Goal: Task Accomplishment & Management: Complete application form

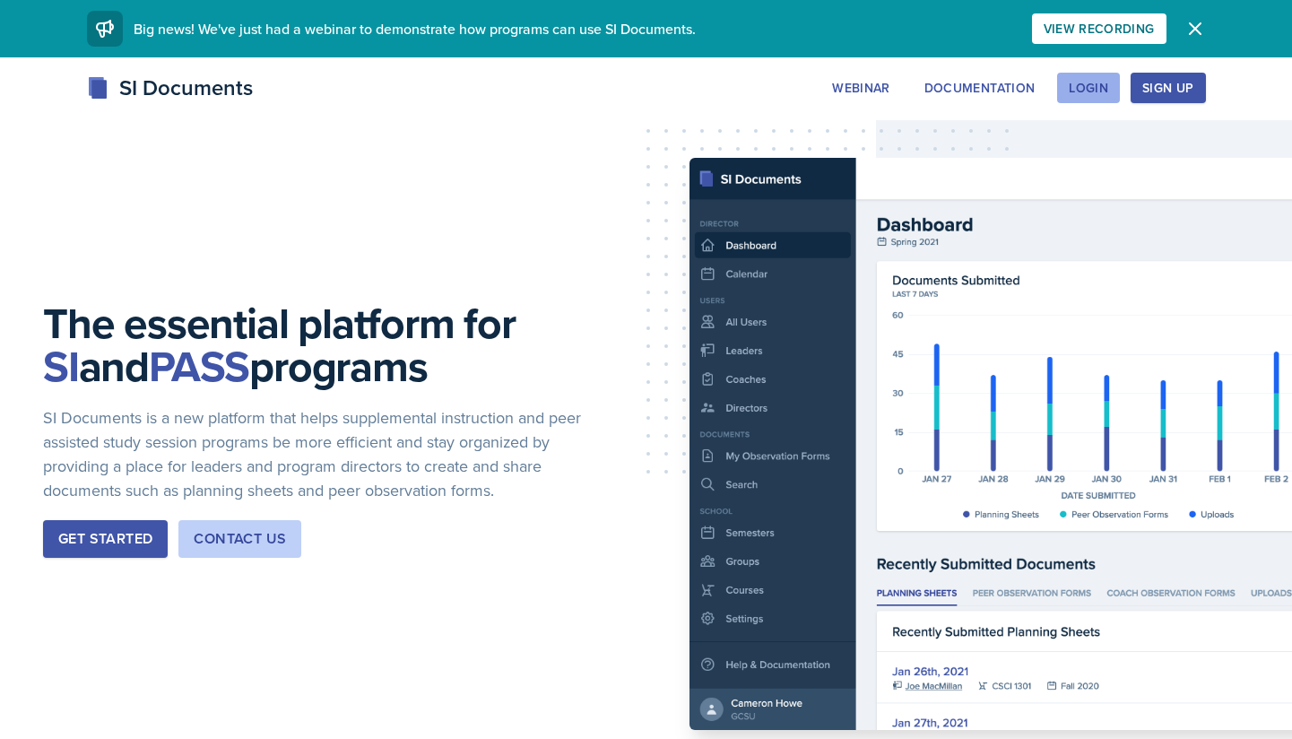
click at [1111, 92] on button "Login" at bounding box center [1088, 88] width 63 height 30
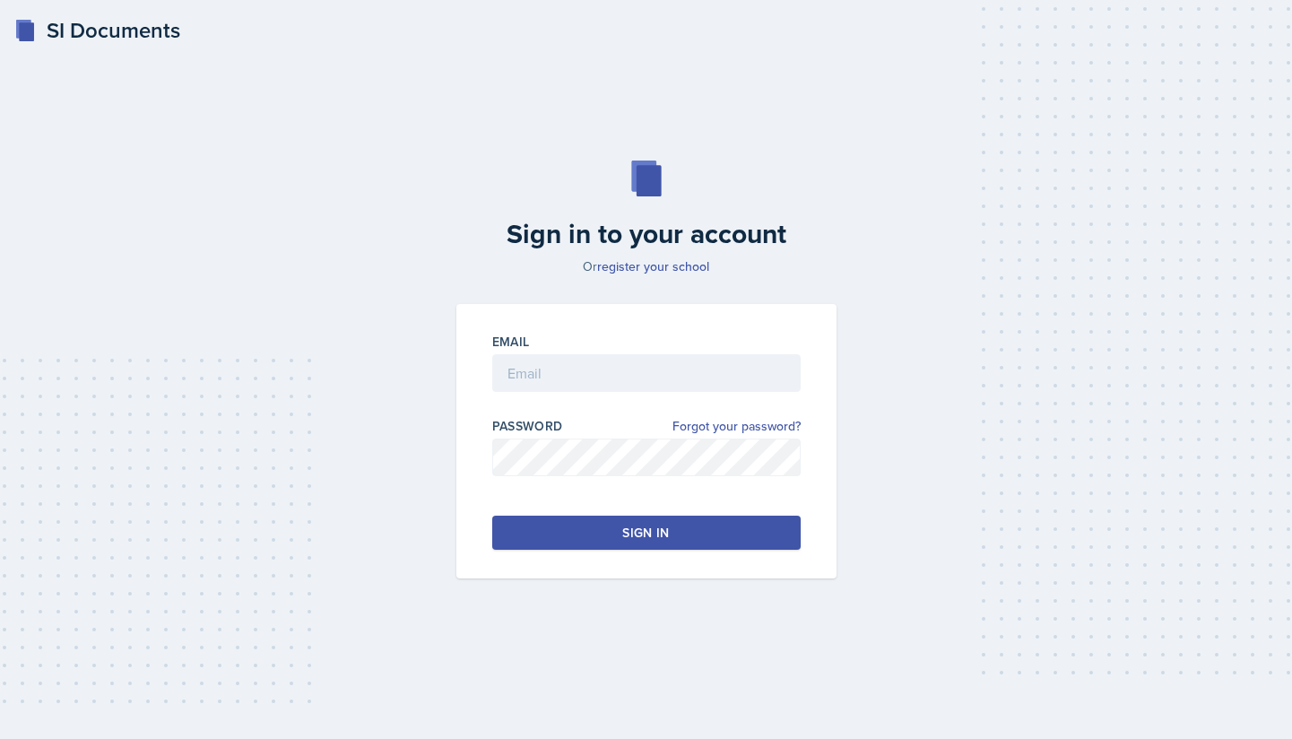
click at [679, 534] on button "Sign in" at bounding box center [646, 533] width 308 height 34
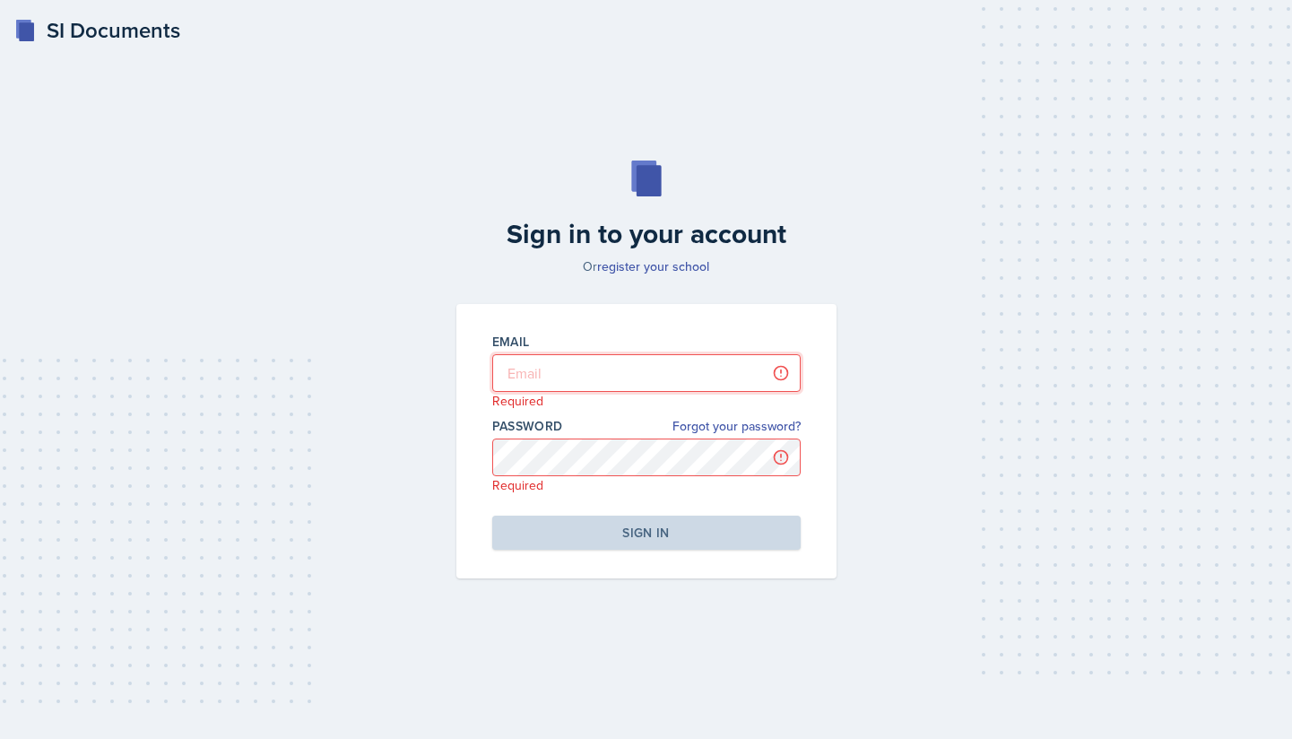
click at [658, 369] on input "email" at bounding box center [646, 373] width 308 height 38
type input "[EMAIL_ADDRESS][DOMAIN_NAME]"
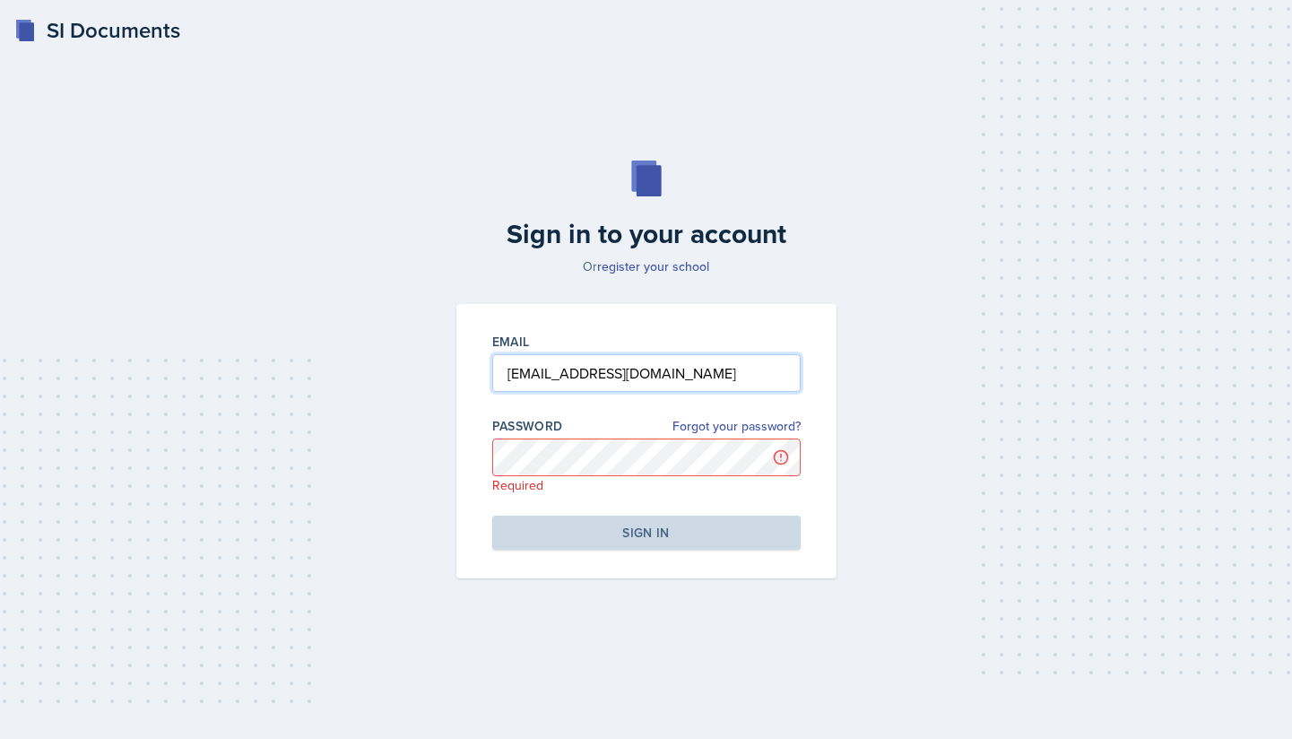
drag, startPoint x: 699, startPoint y: 379, endPoint x: 431, endPoint y: 378, distance: 268.1
click at [431, 378] on div "Sign in to your account Or register your school Email [EMAIL_ADDRESS][DOMAIN_NA…" at bounding box center [646, 369] width 1235 height 533
type input "[EMAIL_ADDRESS][DOMAIN_NAME]"
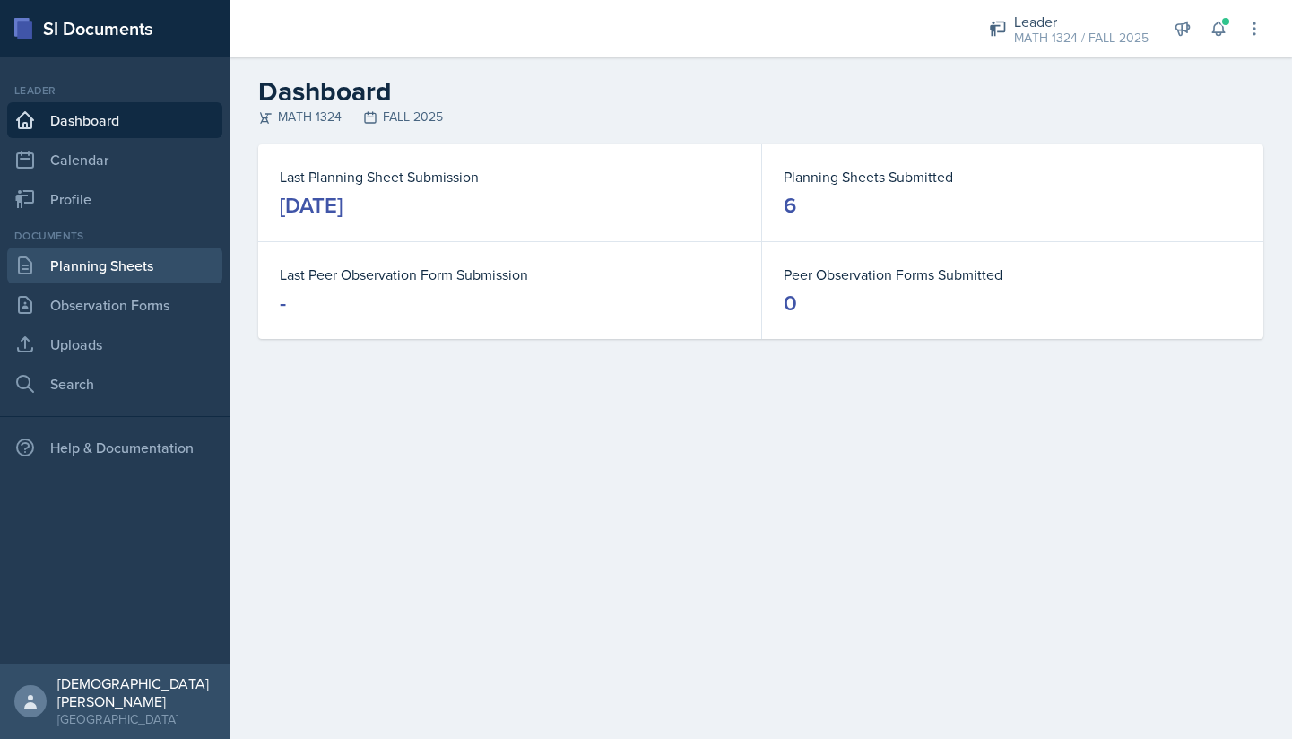
click at [118, 257] on link "Planning Sheets" at bounding box center [114, 265] width 215 height 36
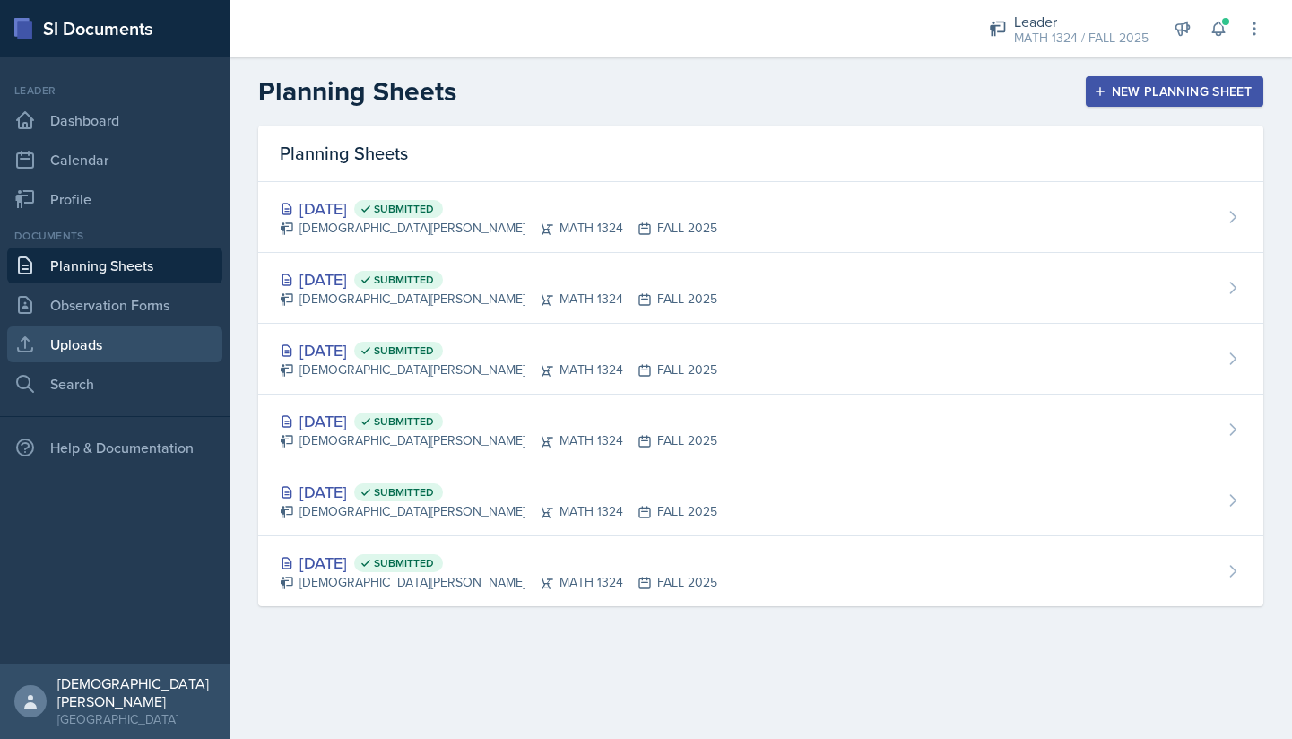
click at [135, 352] on link "Uploads" at bounding box center [114, 344] width 215 height 36
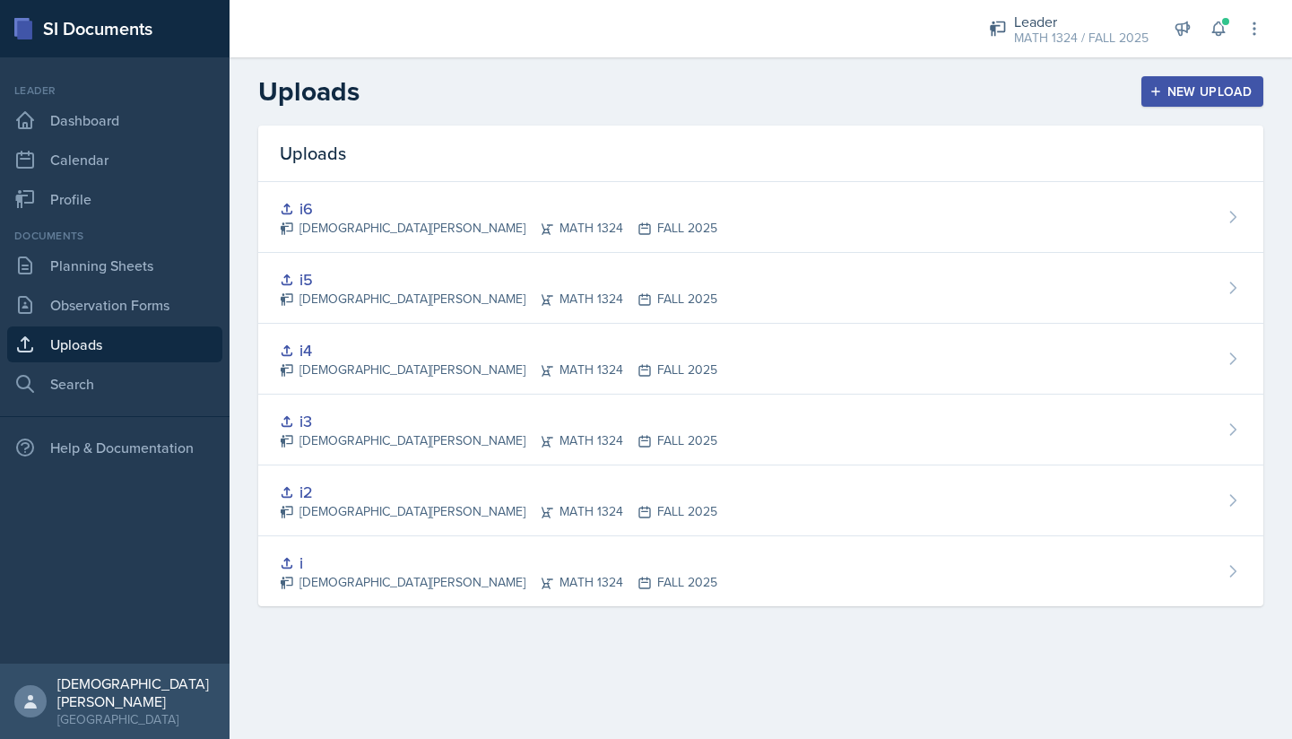
click at [1211, 97] on div "New Upload" at bounding box center [1203, 91] width 100 height 14
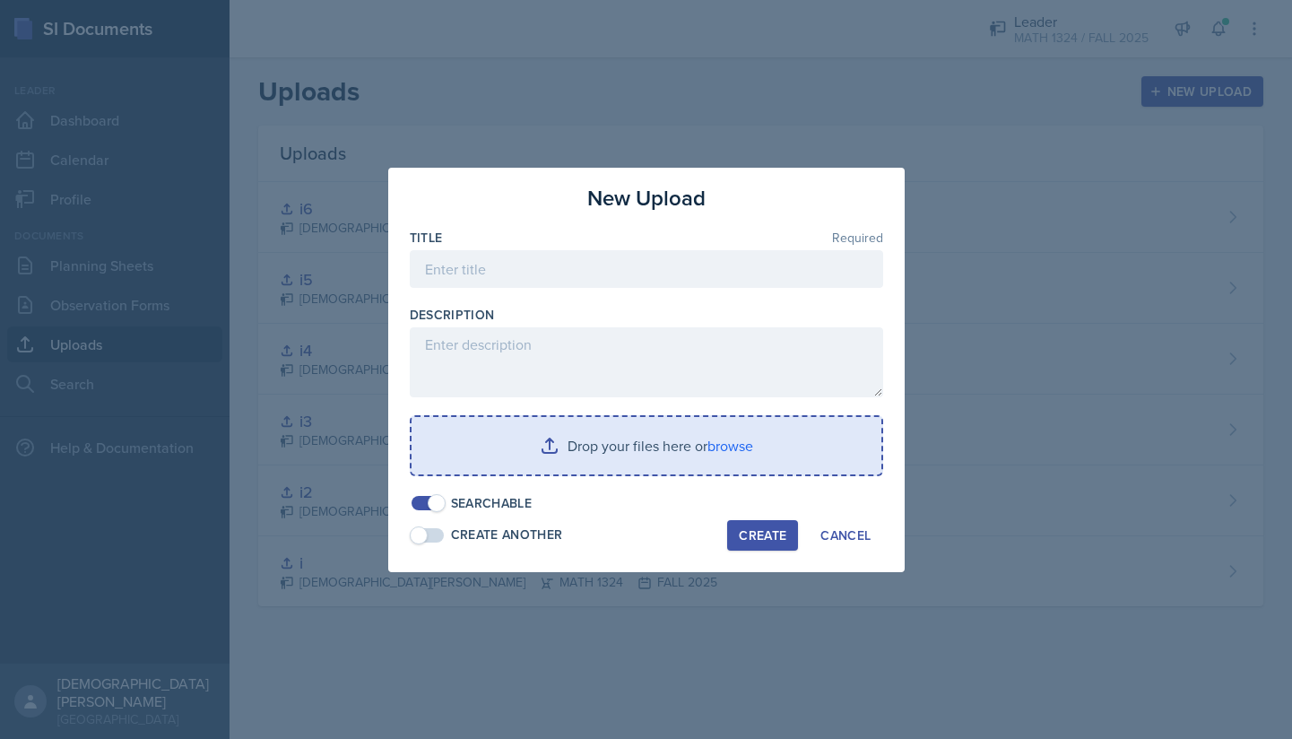
click at [602, 466] on input "file" at bounding box center [647, 445] width 470 height 57
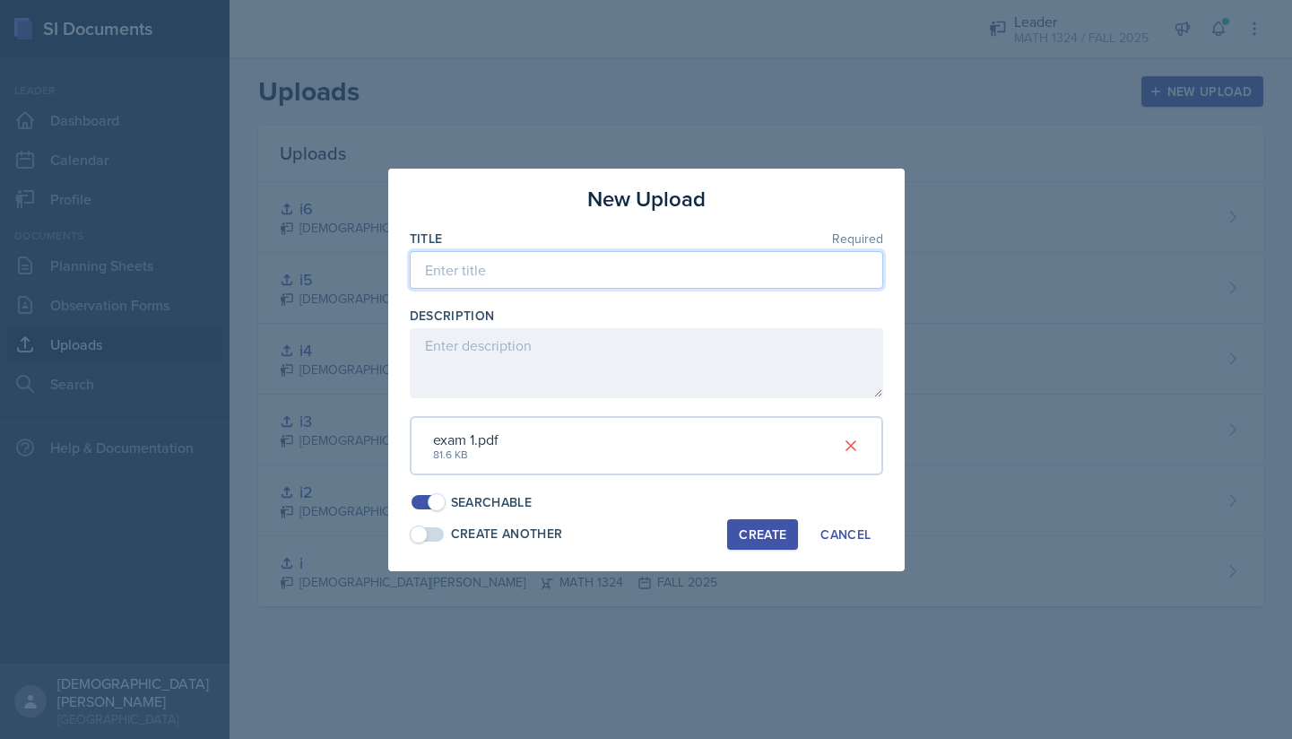
click at [524, 275] on input at bounding box center [646, 270] width 473 height 38
type input "exam 1"
click at [786, 527] on div "Create" at bounding box center [763, 534] width 48 height 14
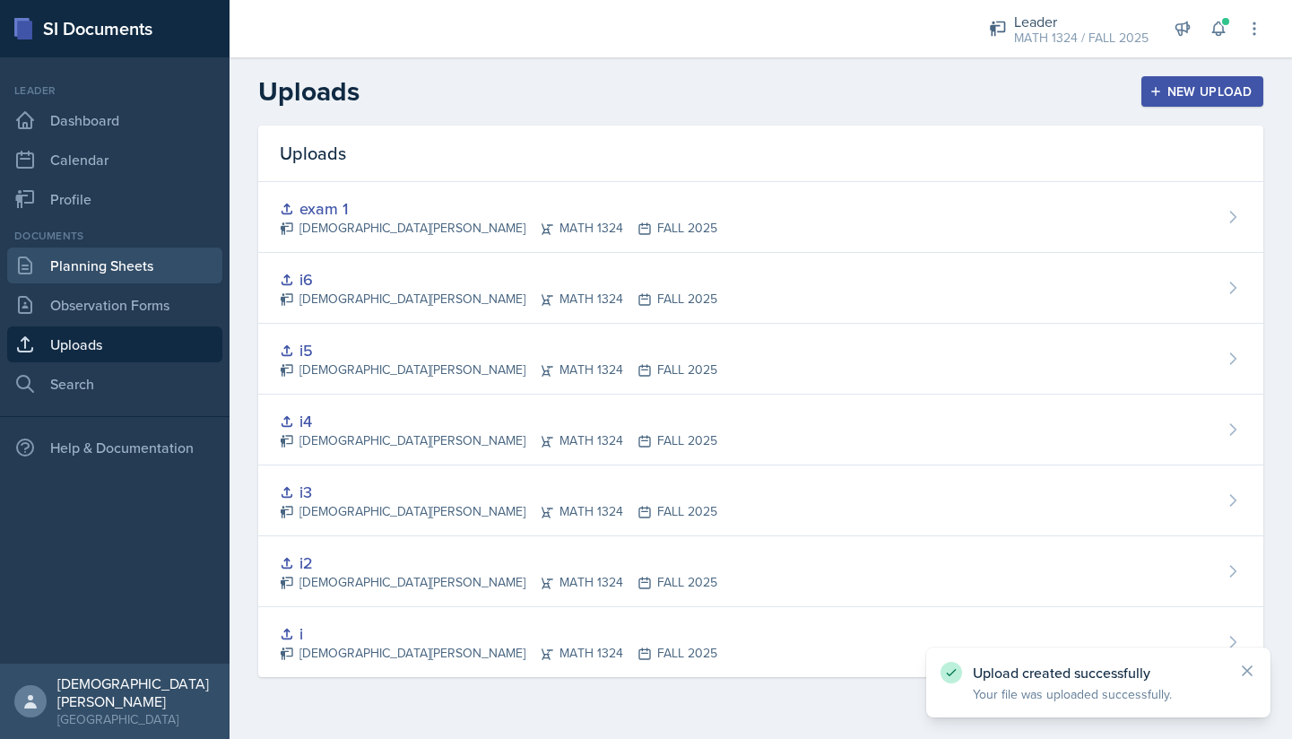
click at [148, 270] on link "Planning Sheets" at bounding box center [114, 265] width 215 height 36
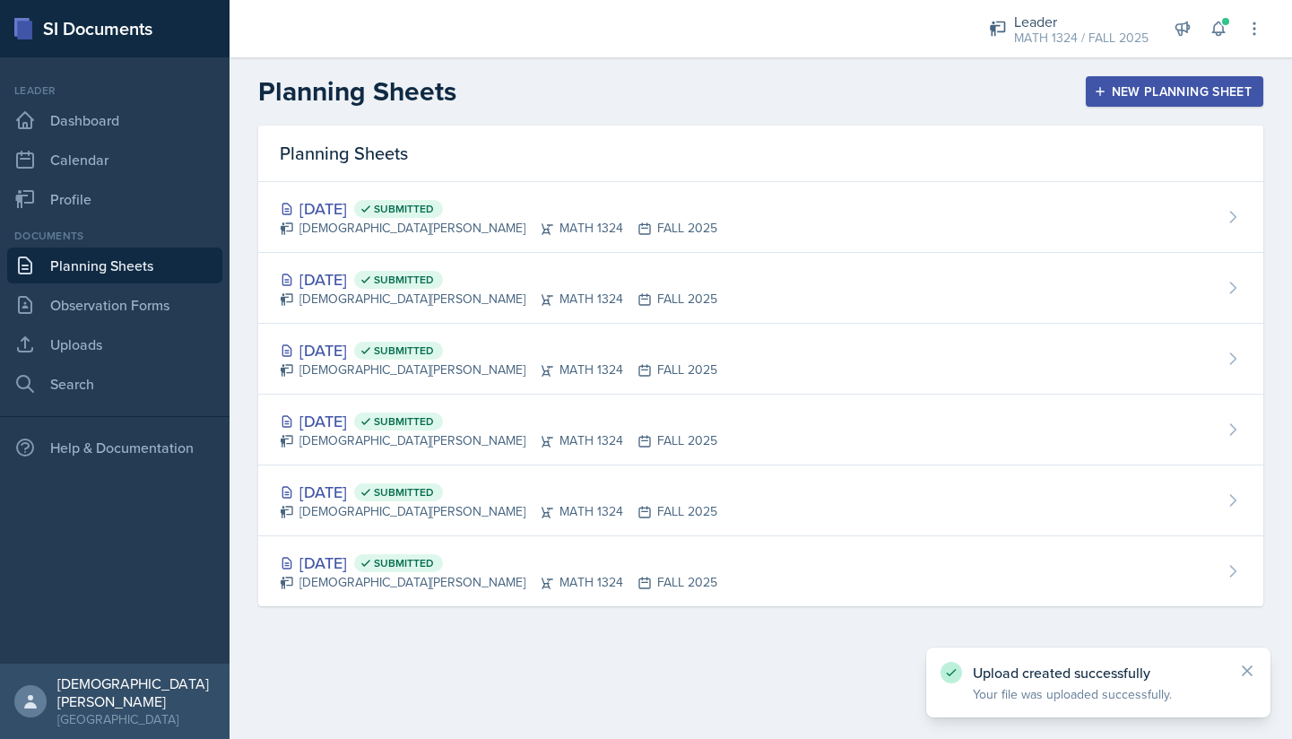
click at [1202, 79] on button "New Planning Sheet" at bounding box center [1175, 91] width 178 height 30
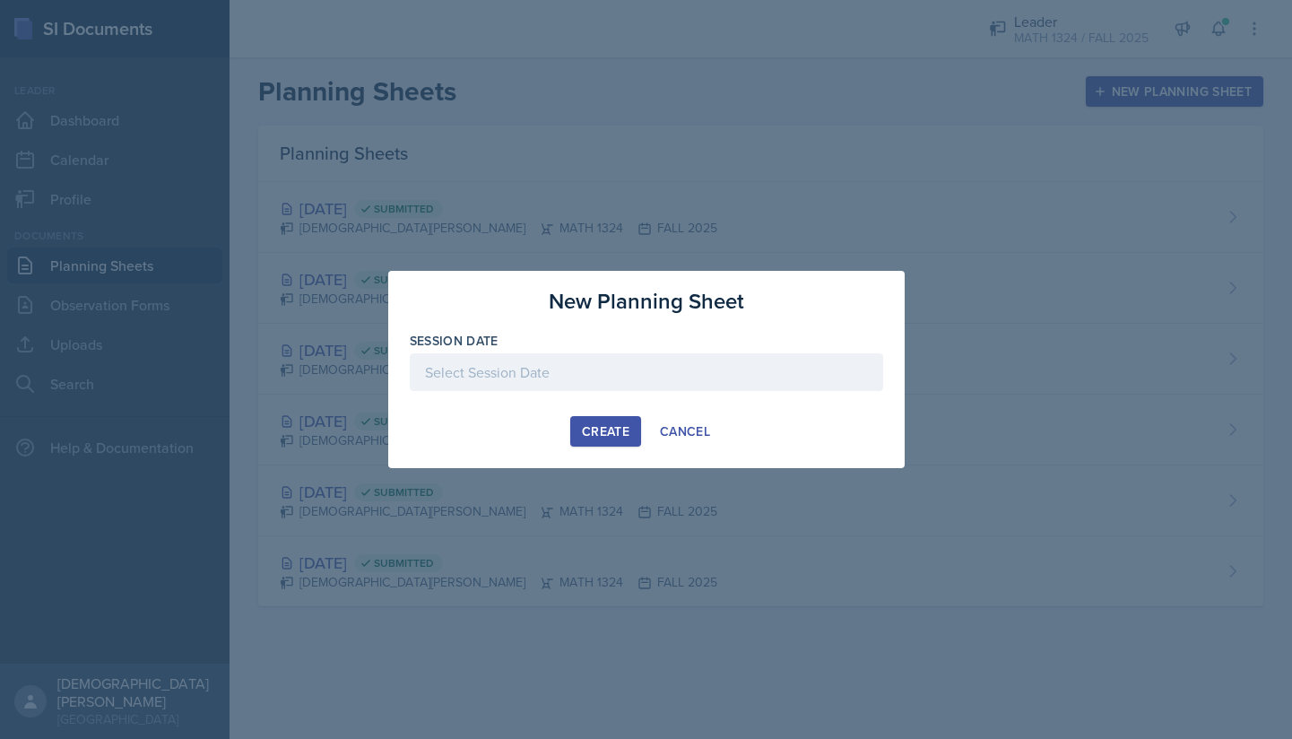
click at [669, 389] on div at bounding box center [646, 372] width 473 height 38
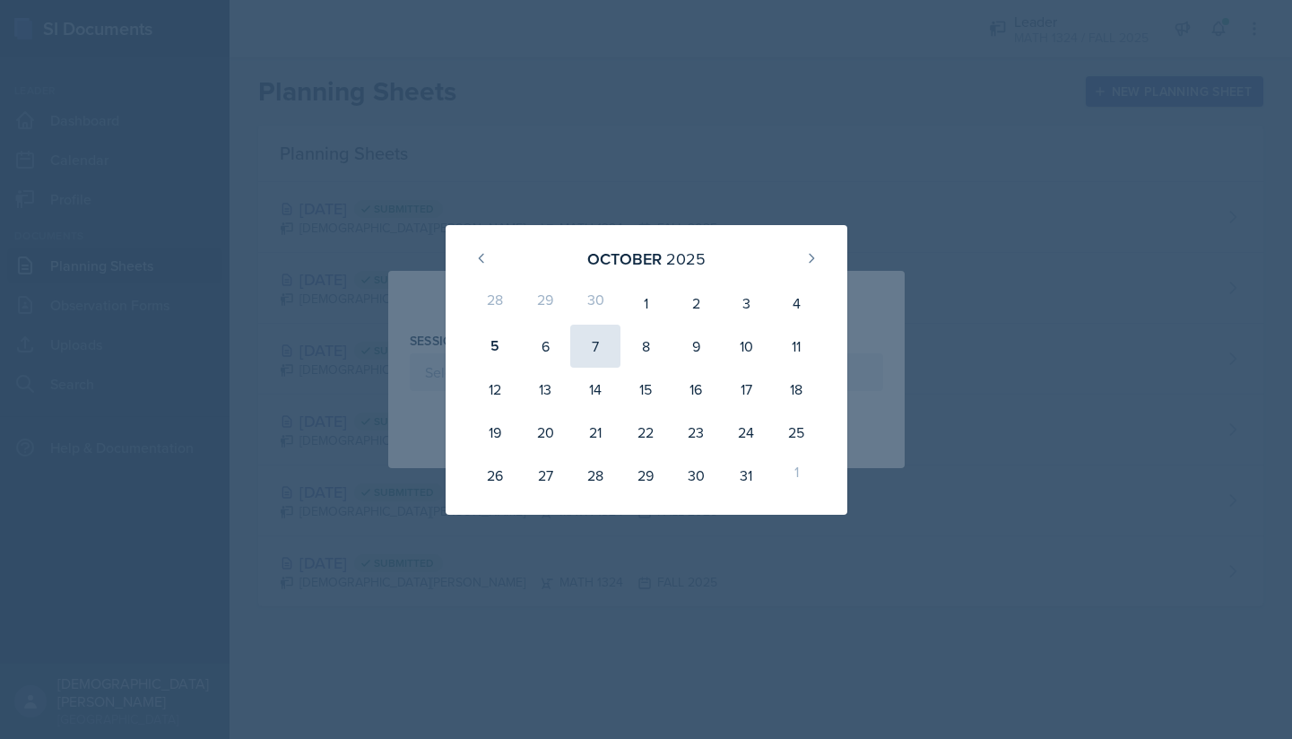
click at [601, 351] on div "7" at bounding box center [595, 346] width 50 height 43
type input "[DATE]"
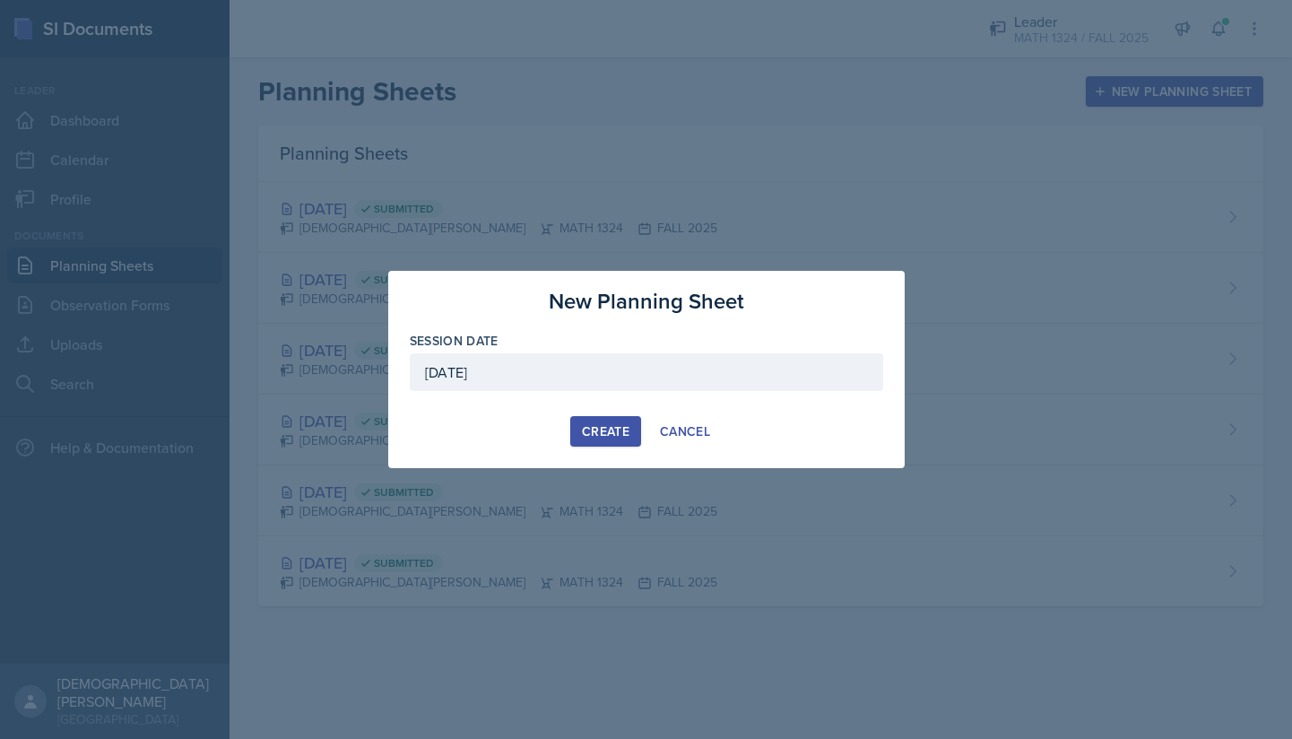
click at [583, 447] on div "New Planning Sheet Session Date [DATE] [DATE] 28 29 30 1 2 3 4 5 6 7 8 9 10 11 …" at bounding box center [646, 369] width 517 height 197
click at [595, 430] on div "Create" at bounding box center [606, 431] width 48 height 14
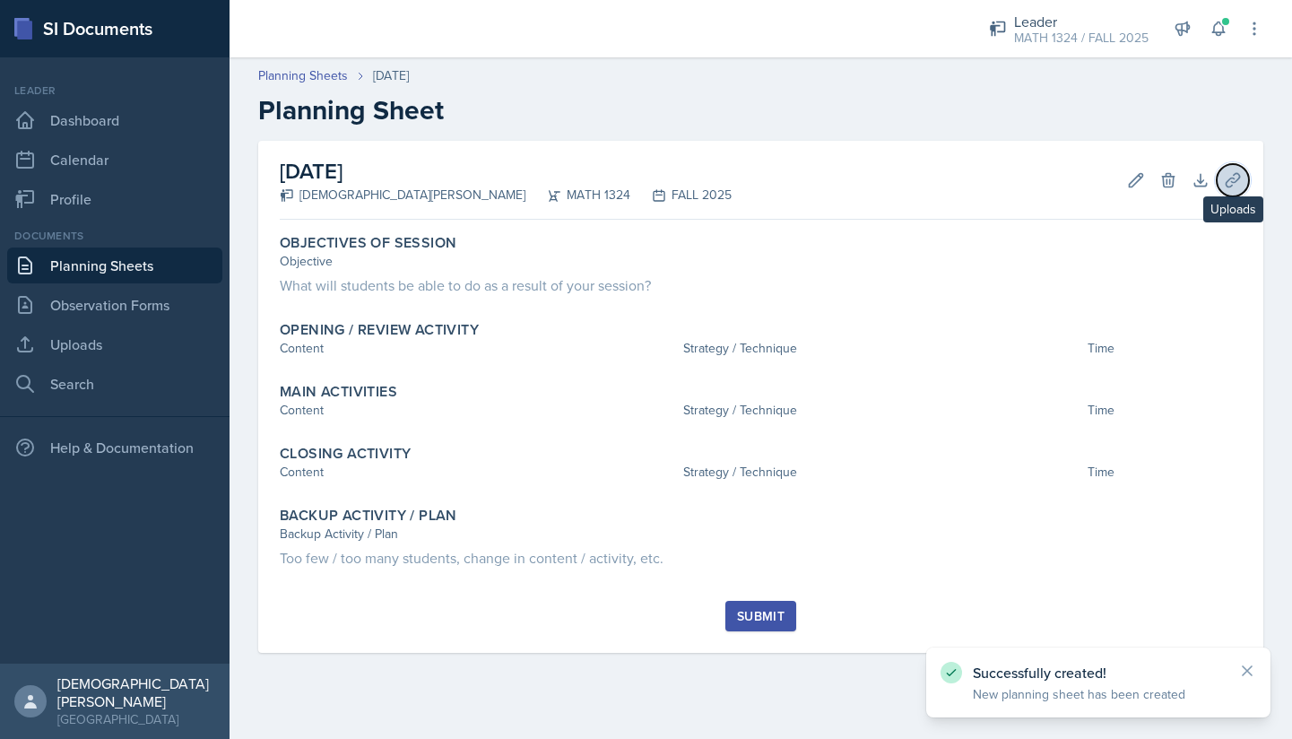
click at [1228, 180] on icon at bounding box center [1232, 179] width 13 height 13
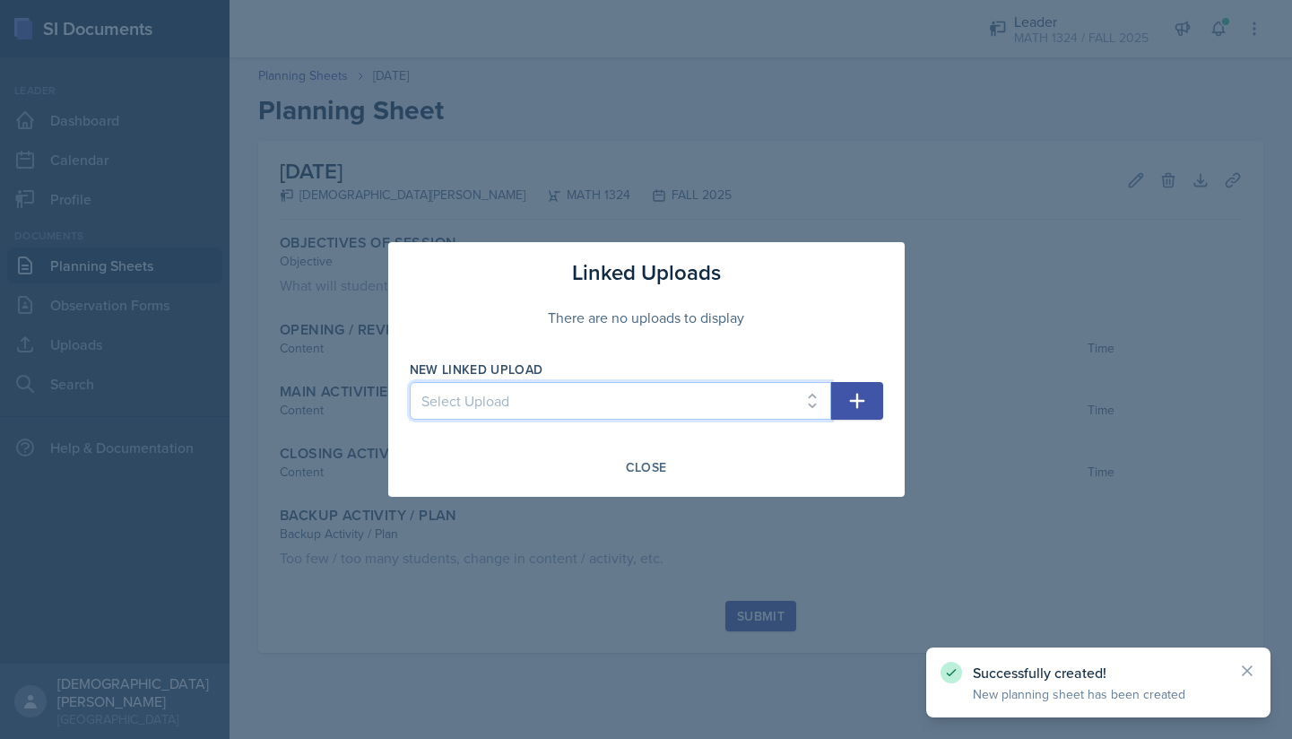
click at [786, 403] on select "Select Upload i i2 i3 i4 i5 i6 exam 1" at bounding box center [620, 401] width 421 height 38
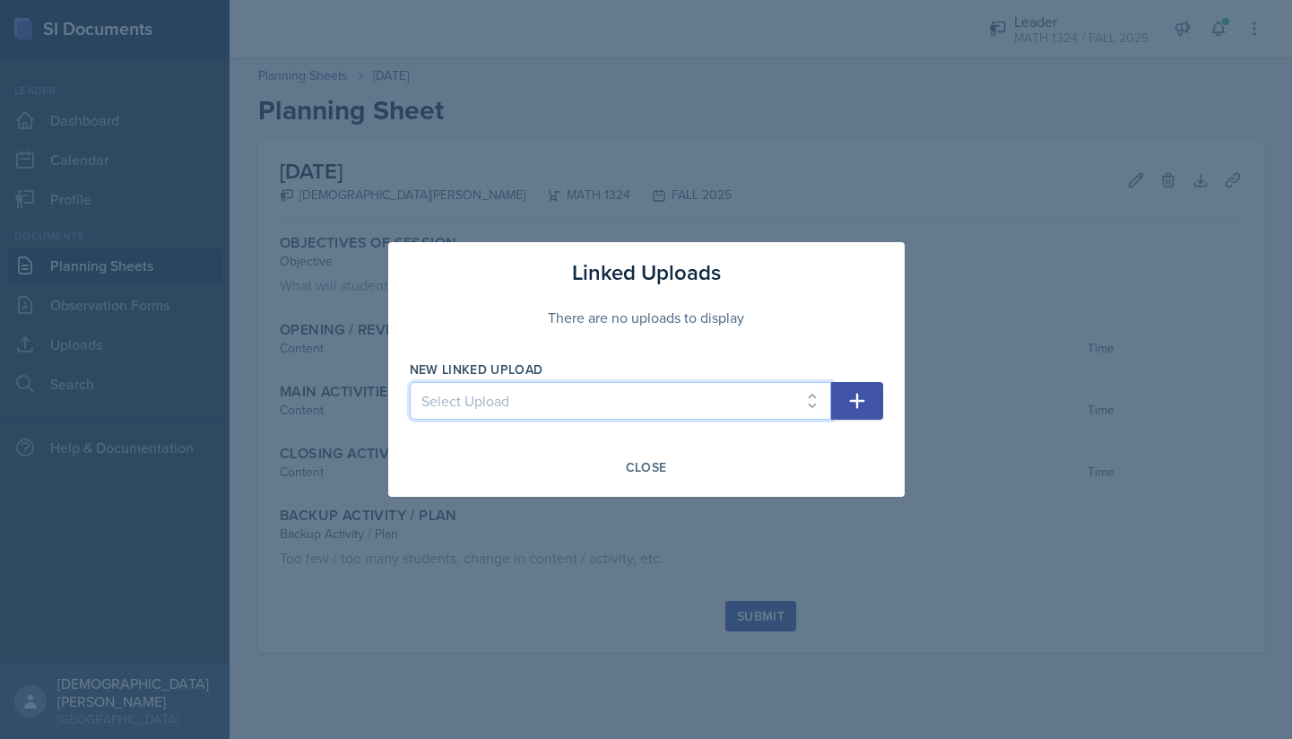
select select "b2363ce5-5981-4304-b007-00fa8e663659"
click at [410, 382] on select "Select Upload i i2 i3 i4 i5 i6 exam 1" at bounding box center [620, 401] width 421 height 38
click at [854, 400] on icon "button" at bounding box center [856, 401] width 15 height 15
select select
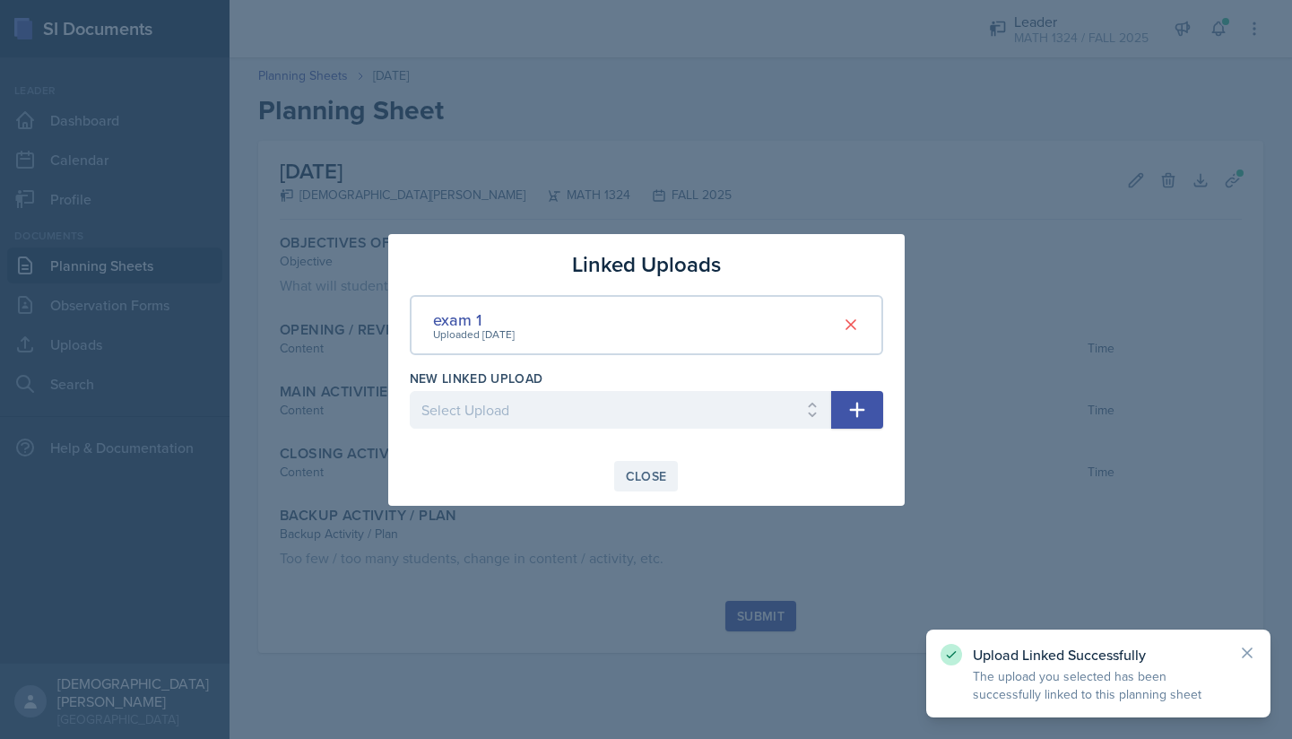
click at [641, 475] on div "Close" at bounding box center [646, 476] width 41 height 14
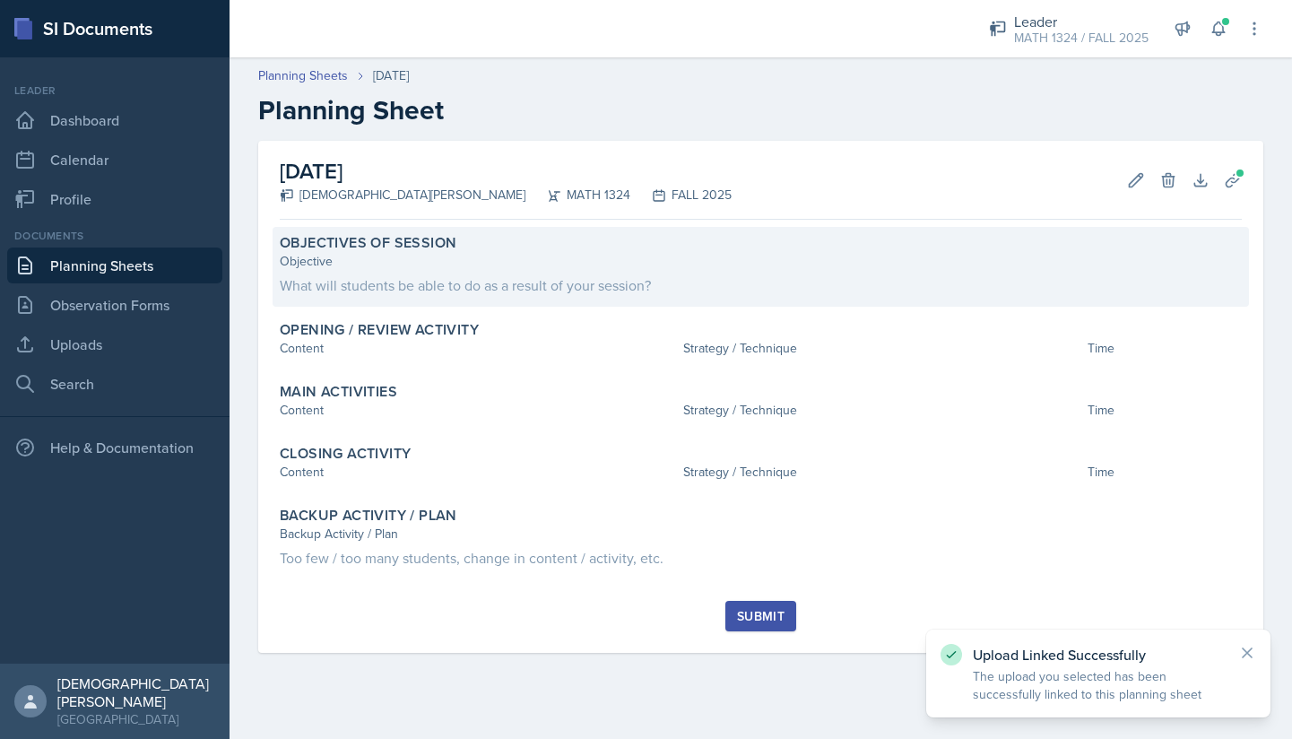
click at [743, 300] on div "Objectives of Session Objective What will students be able to do as a result of…" at bounding box center [761, 267] width 977 height 80
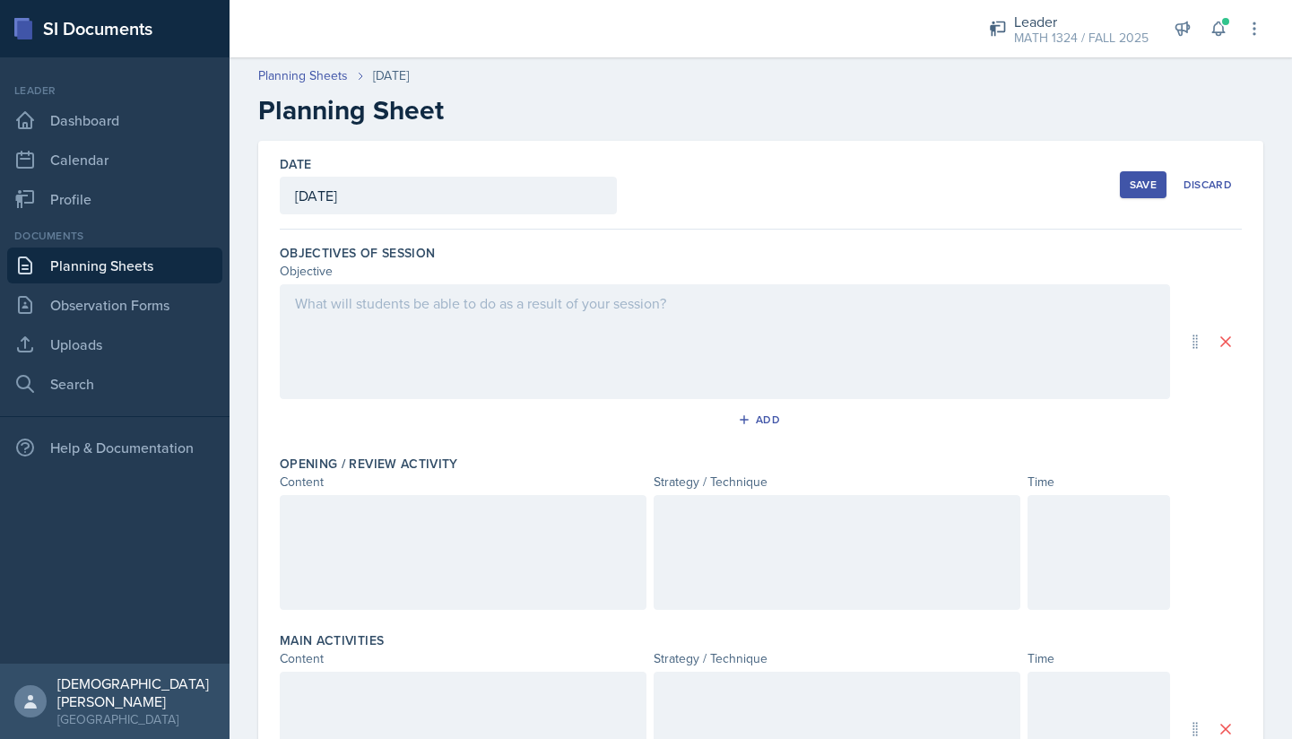
click at [634, 312] on div at bounding box center [725, 341] width 890 height 115
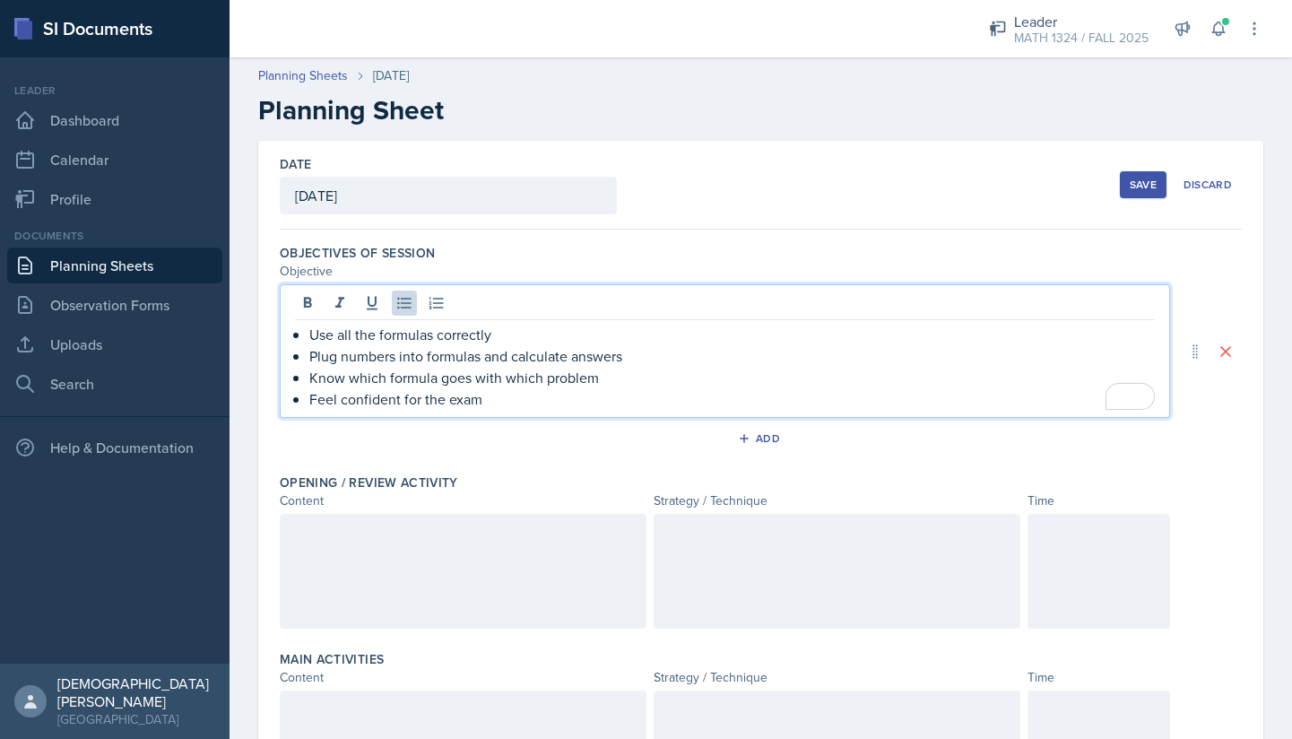
click at [508, 559] on div at bounding box center [463, 571] width 367 height 115
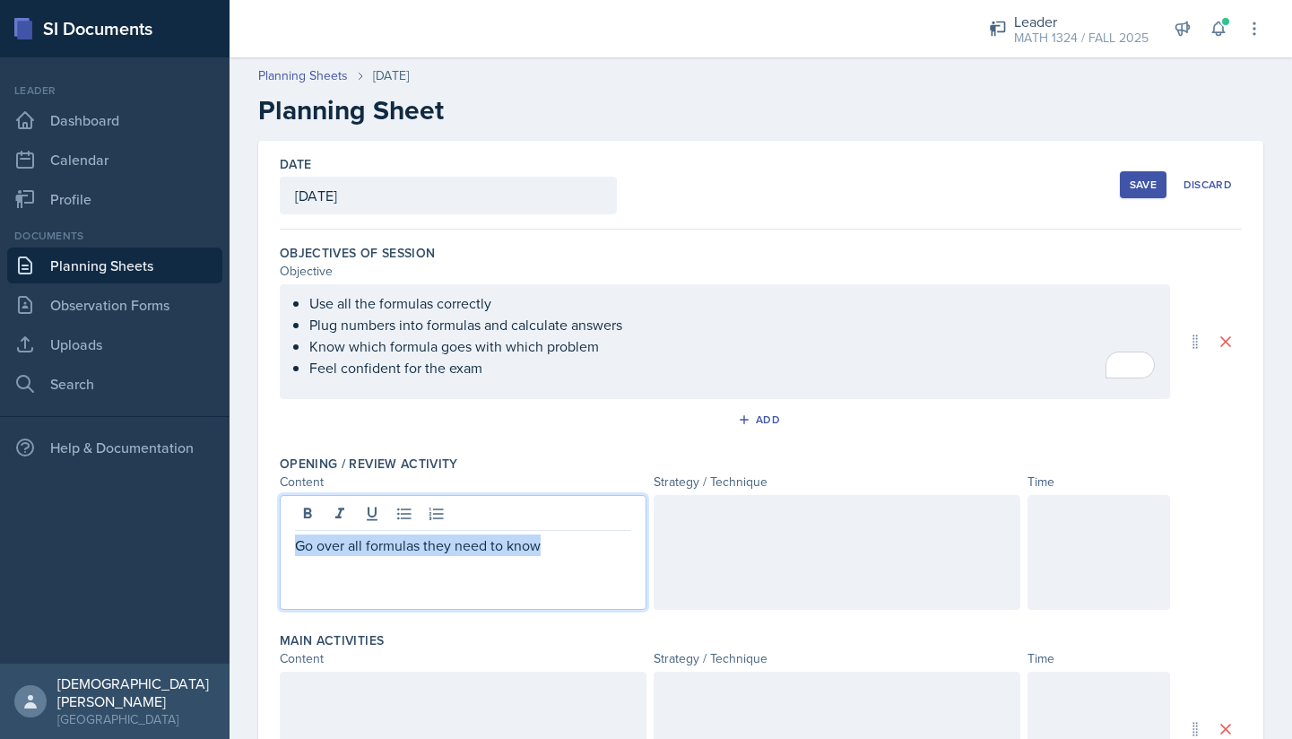
drag, startPoint x: 569, startPoint y: 552, endPoint x: 214, endPoint y: 536, distance: 355.5
click at [214, 536] on div "SI Documents Leader Dashboard Calendar Profile Documents Planning Sheets Observ…" at bounding box center [646, 369] width 1292 height 739
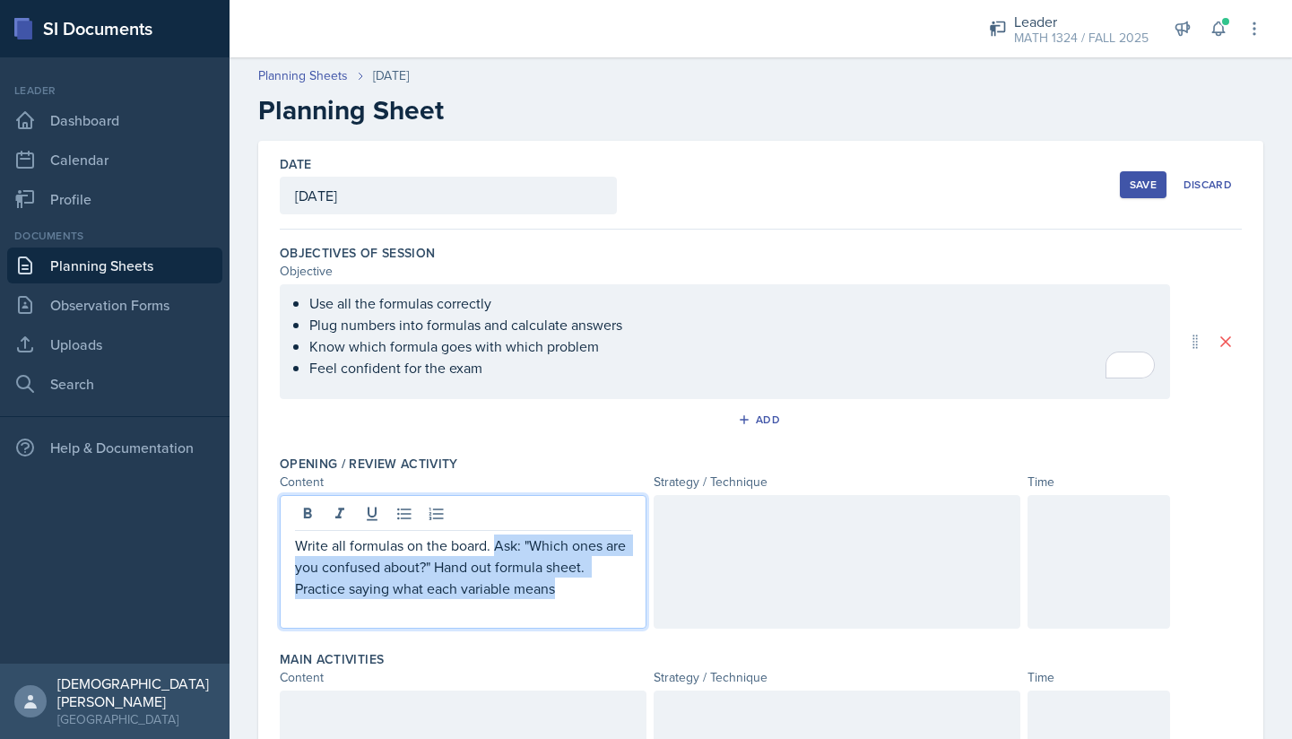
drag, startPoint x: 593, startPoint y: 597, endPoint x: 495, endPoint y: 551, distance: 107.9
click at [495, 551] on p "Write all formulas on the board. Ask: "Which ones are you confused about?" Hand…" at bounding box center [463, 566] width 336 height 65
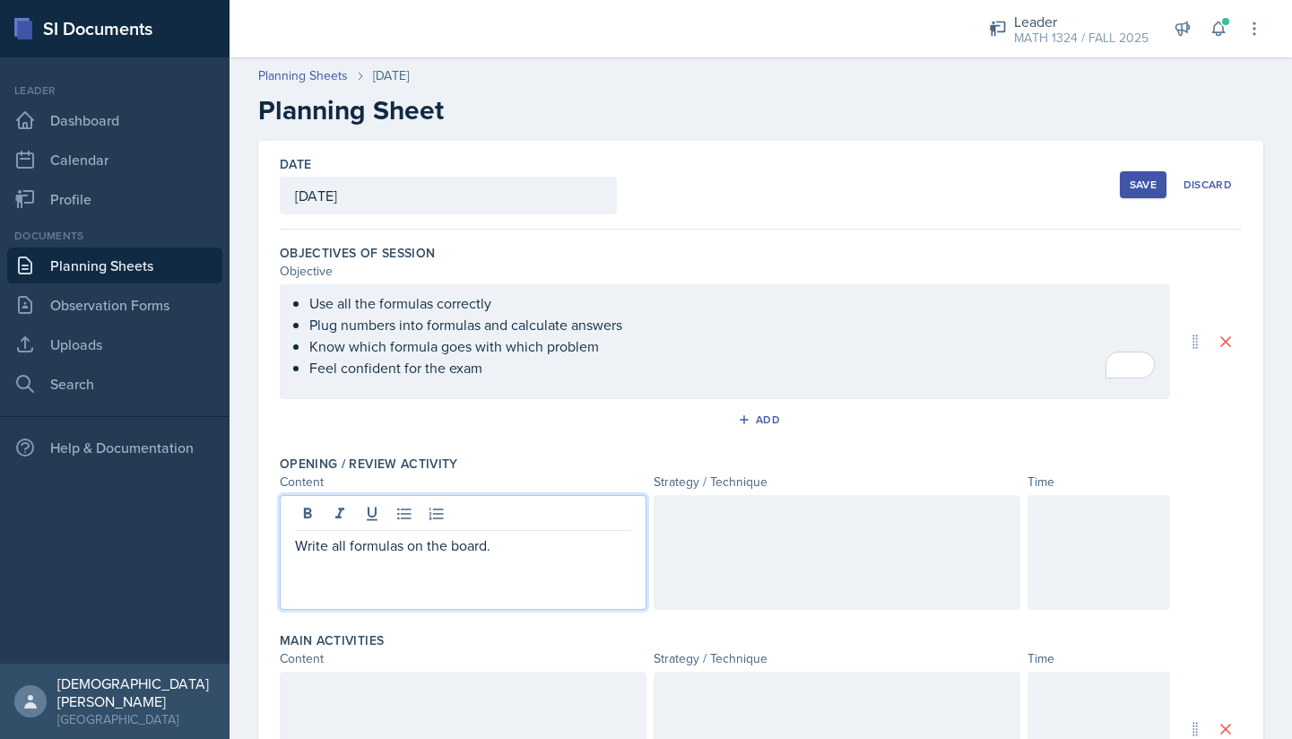
click at [713, 549] on div at bounding box center [837, 552] width 367 height 115
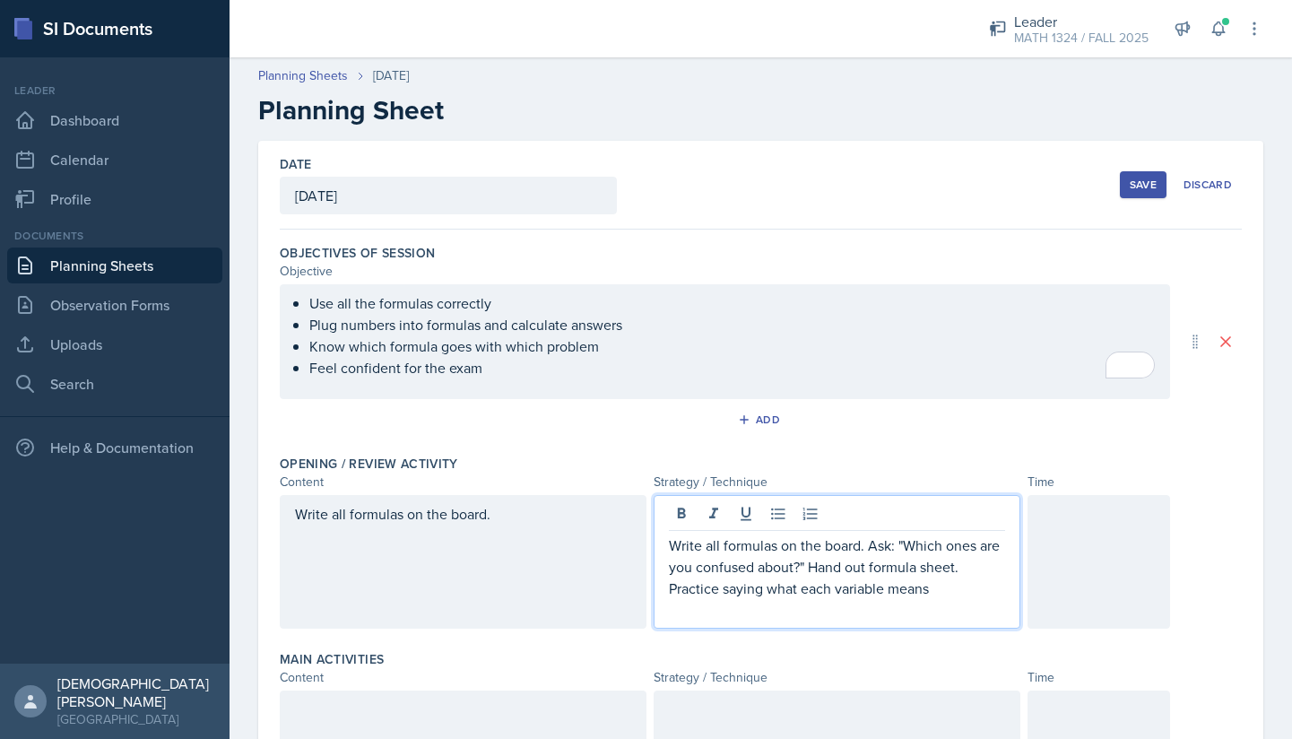
click at [1110, 597] on div at bounding box center [1099, 562] width 143 height 134
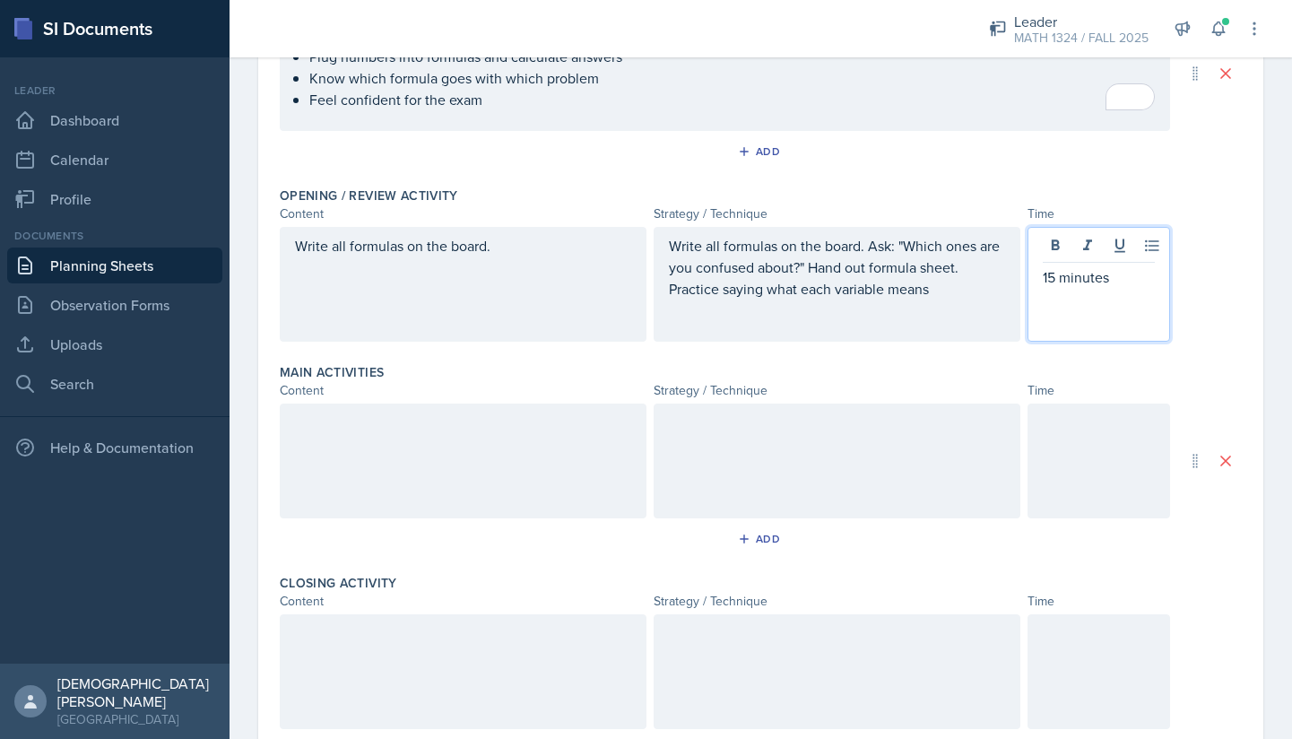
click at [1097, 472] on div at bounding box center [1099, 461] width 143 height 115
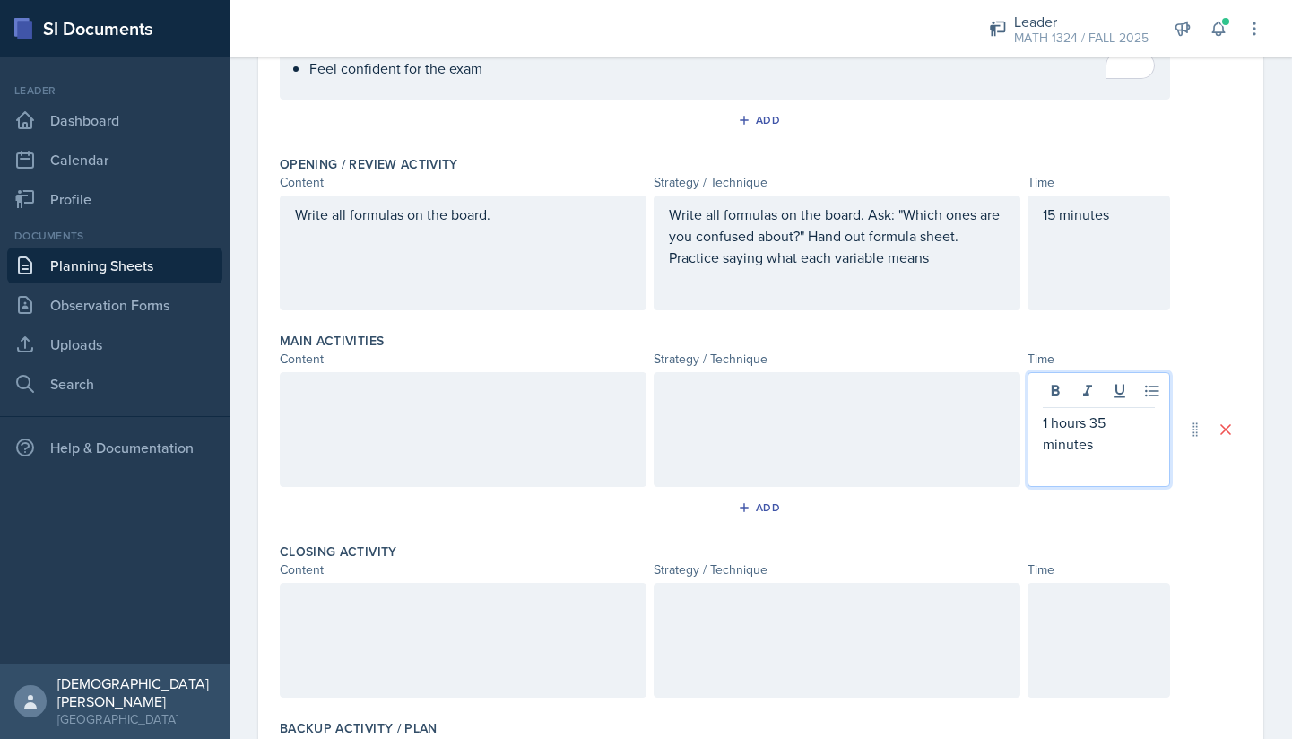
click at [574, 473] on div at bounding box center [463, 429] width 367 height 115
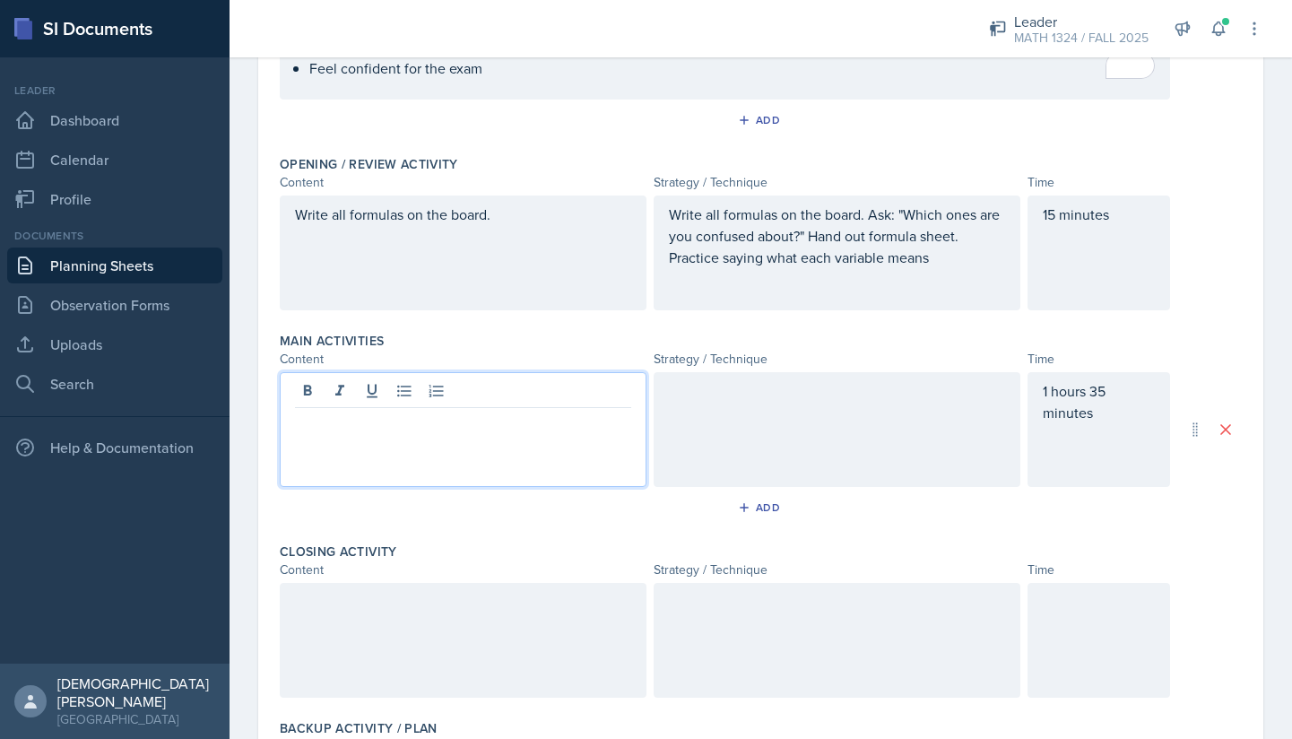
scroll to position [331, 0]
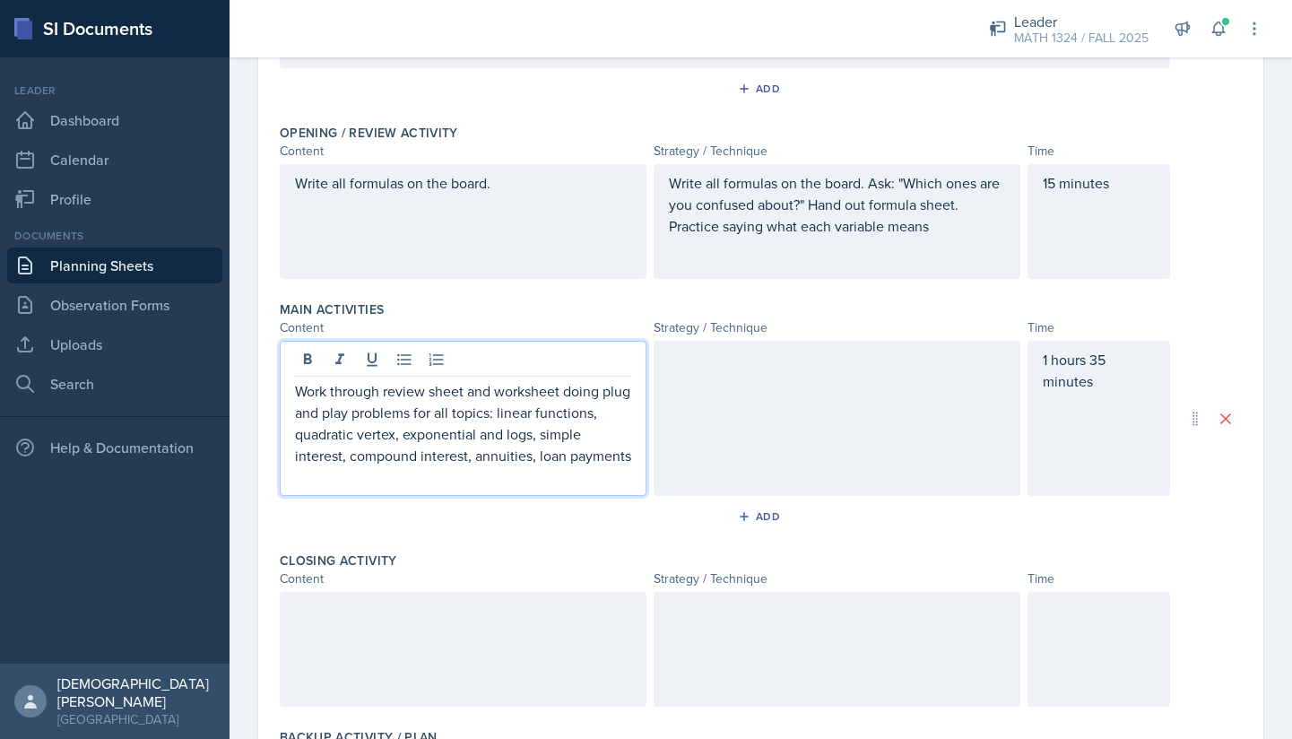
click at [812, 448] on div at bounding box center [837, 418] width 367 height 155
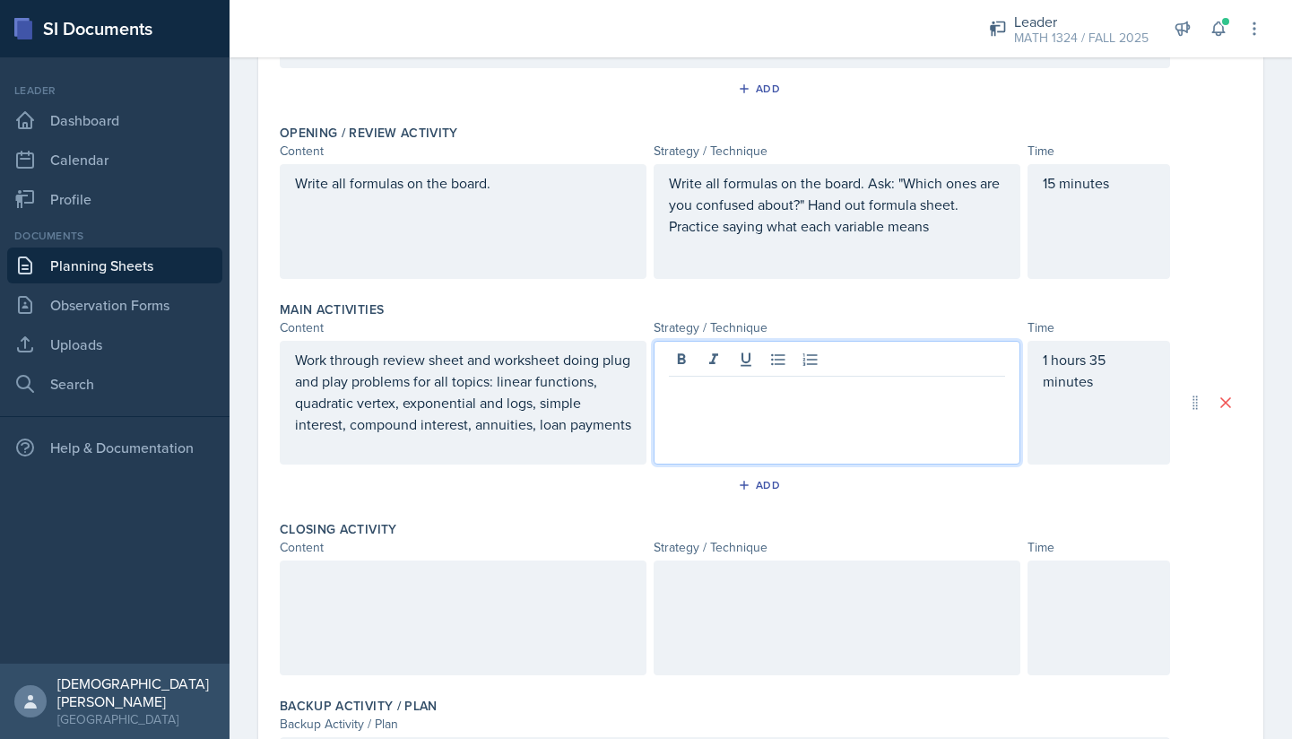
scroll to position [362, 0]
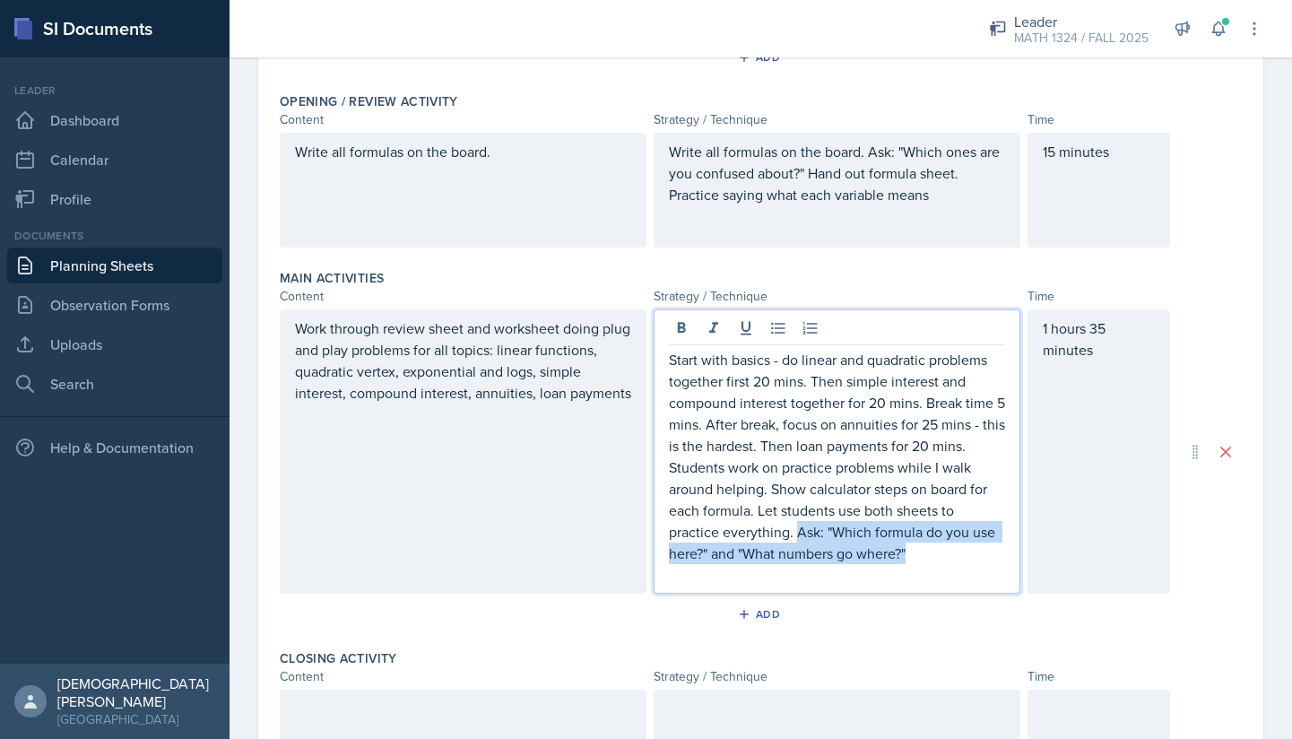
drag, startPoint x: 795, startPoint y: 539, endPoint x: 924, endPoint y: 559, distance: 129.7
click at [924, 559] on p "Start with basics - do linear and quadratic problems together first 20 mins. Th…" at bounding box center [837, 456] width 336 height 215
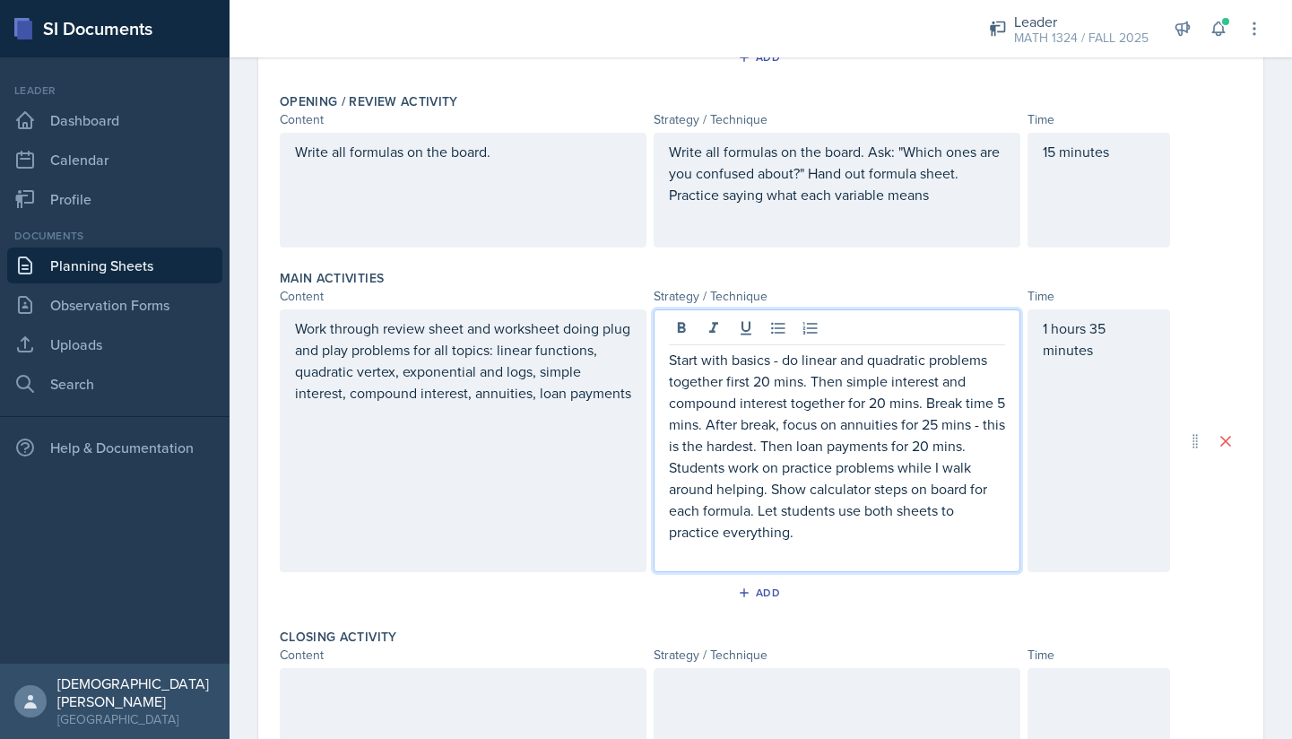
scroll to position [655, 0]
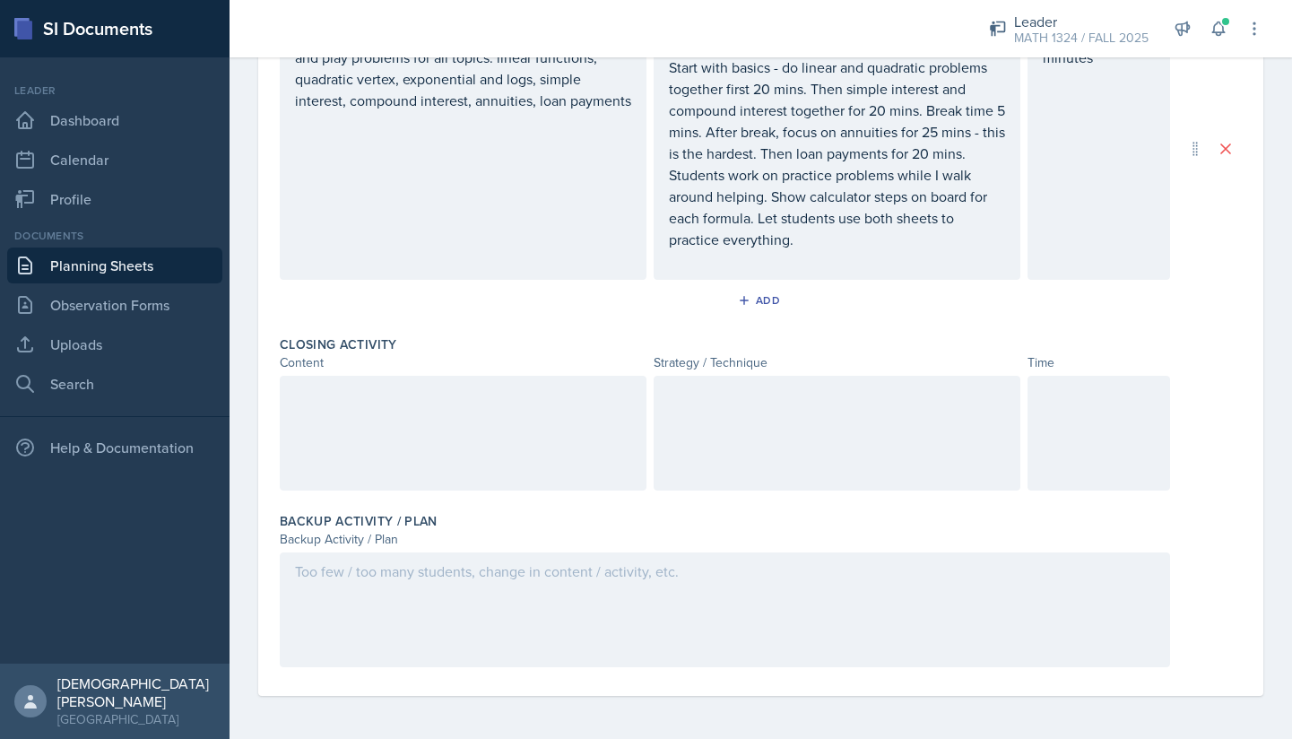
click at [1107, 463] on div at bounding box center [1099, 433] width 143 height 115
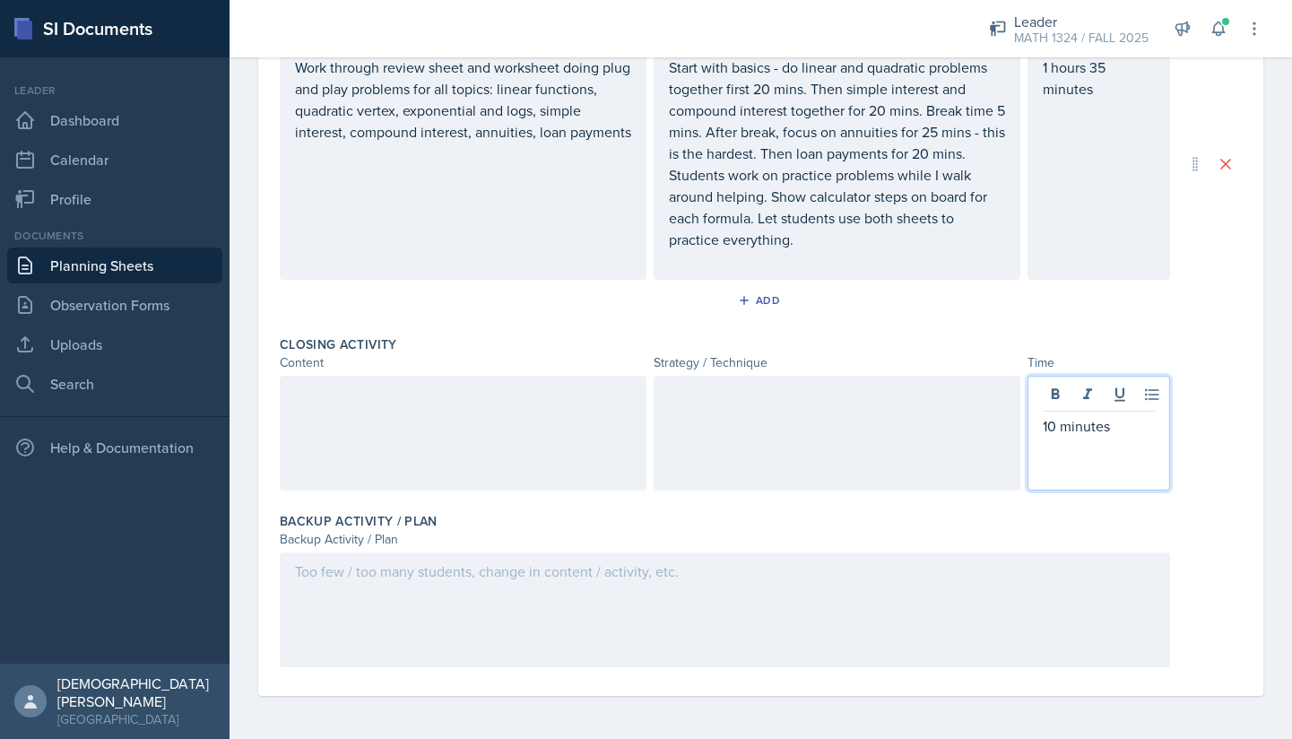
click at [524, 410] on div at bounding box center [463, 433] width 367 height 115
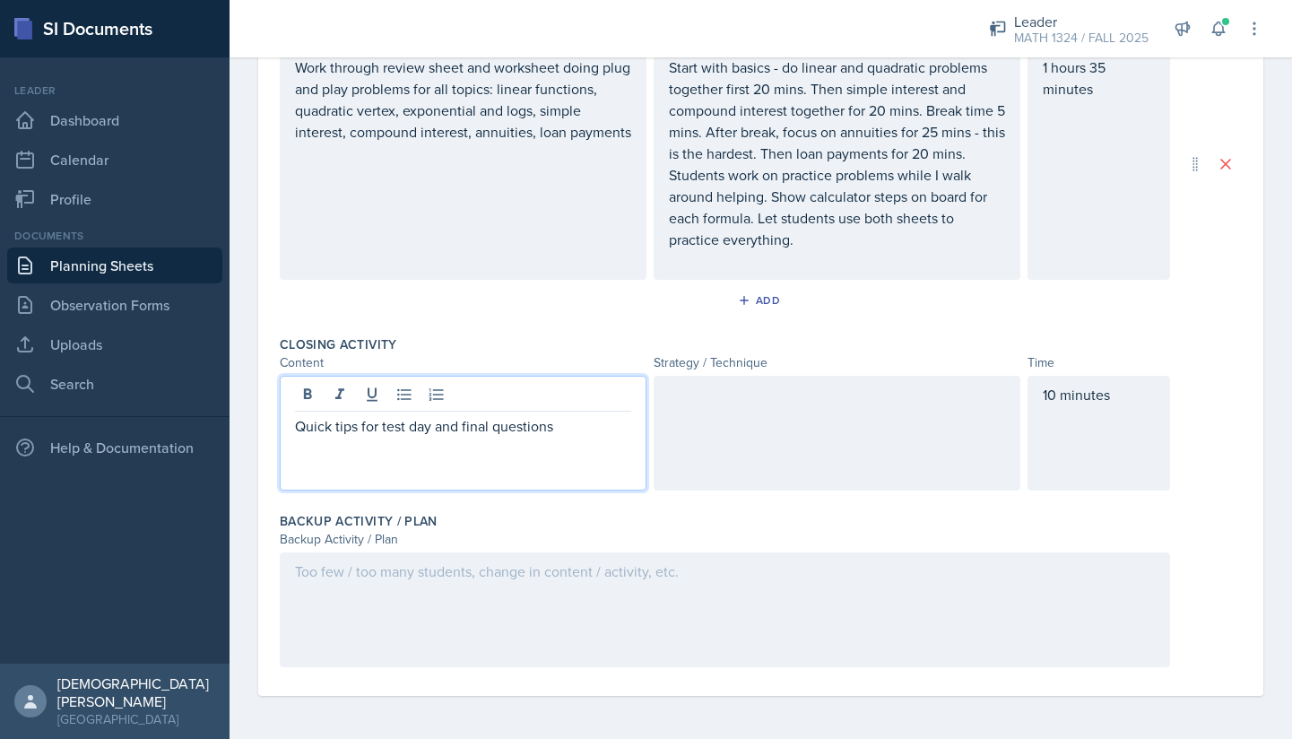
click at [847, 453] on div at bounding box center [837, 433] width 367 height 115
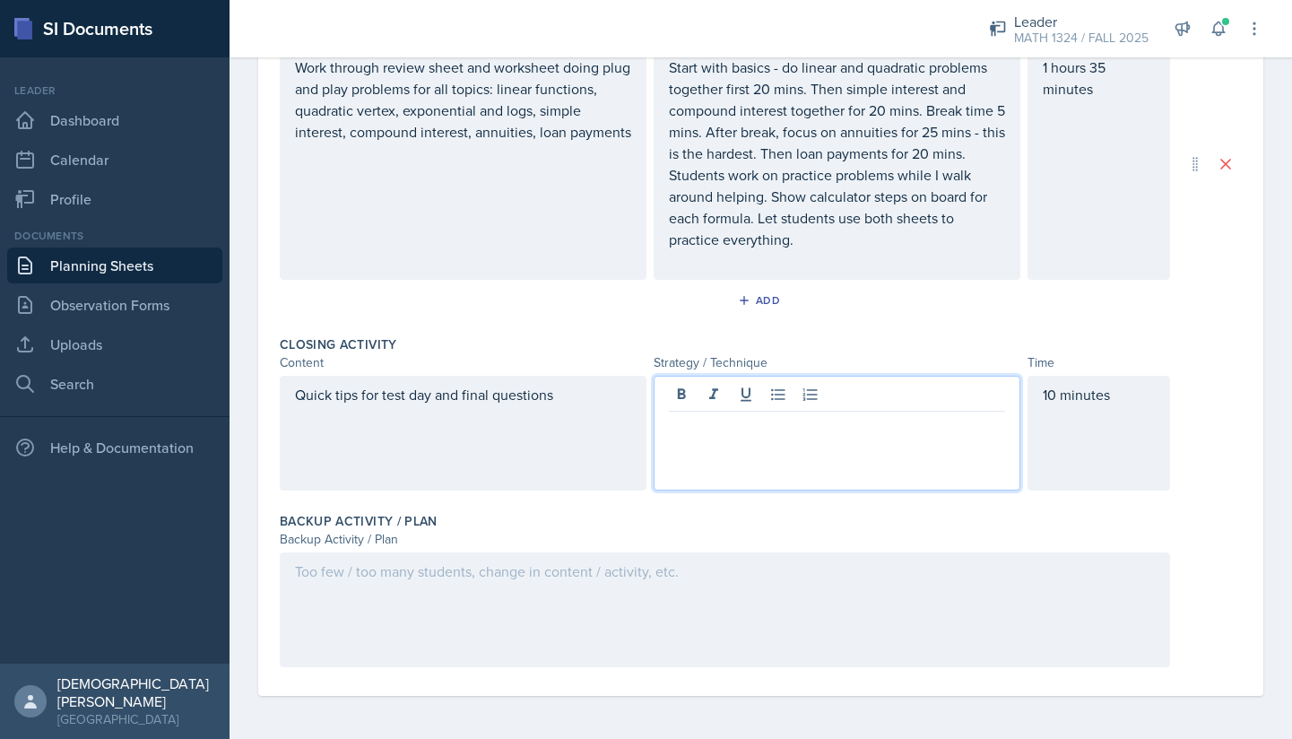
scroll to position [655, 0]
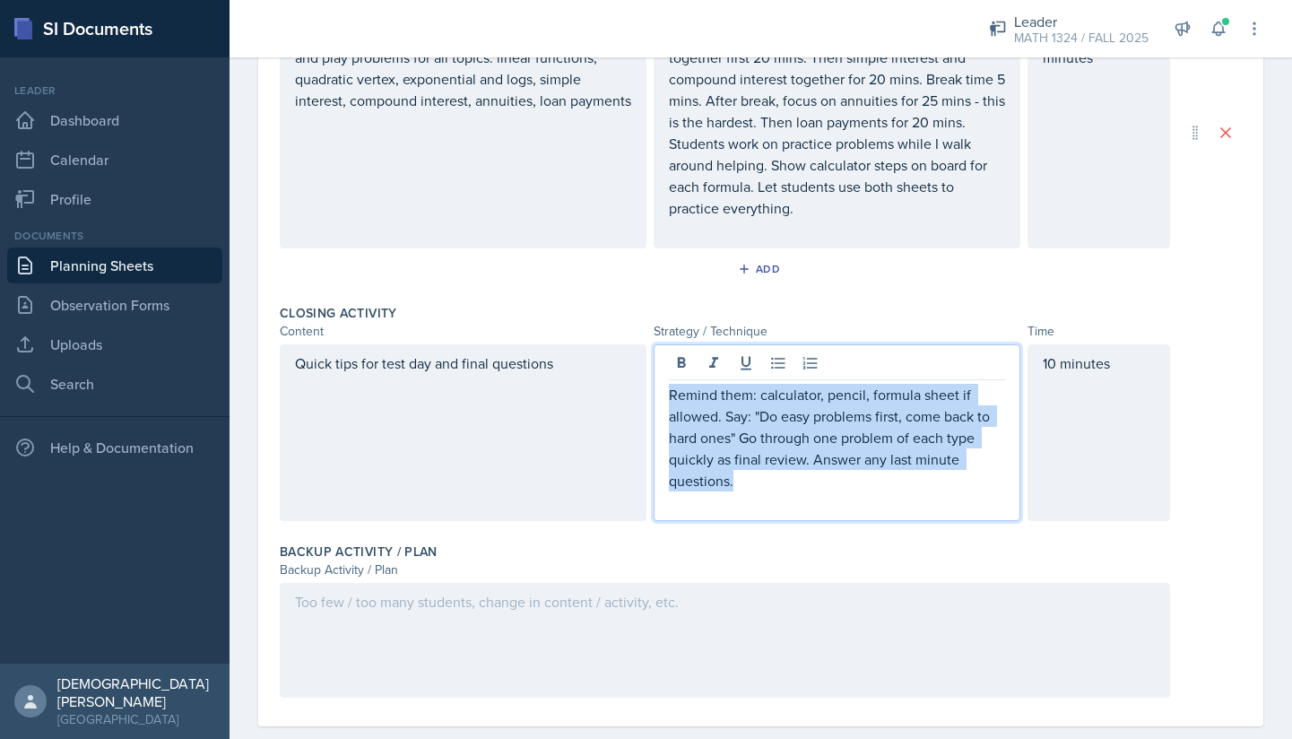
drag, startPoint x: 760, startPoint y: 482, endPoint x: 648, endPoint y: 395, distance: 141.2
click at [648, 395] on div "Quick tips for test day and final questions Remind them: calculator, pencil, fo…" at bounding box center [725, 432] width 890 height 177
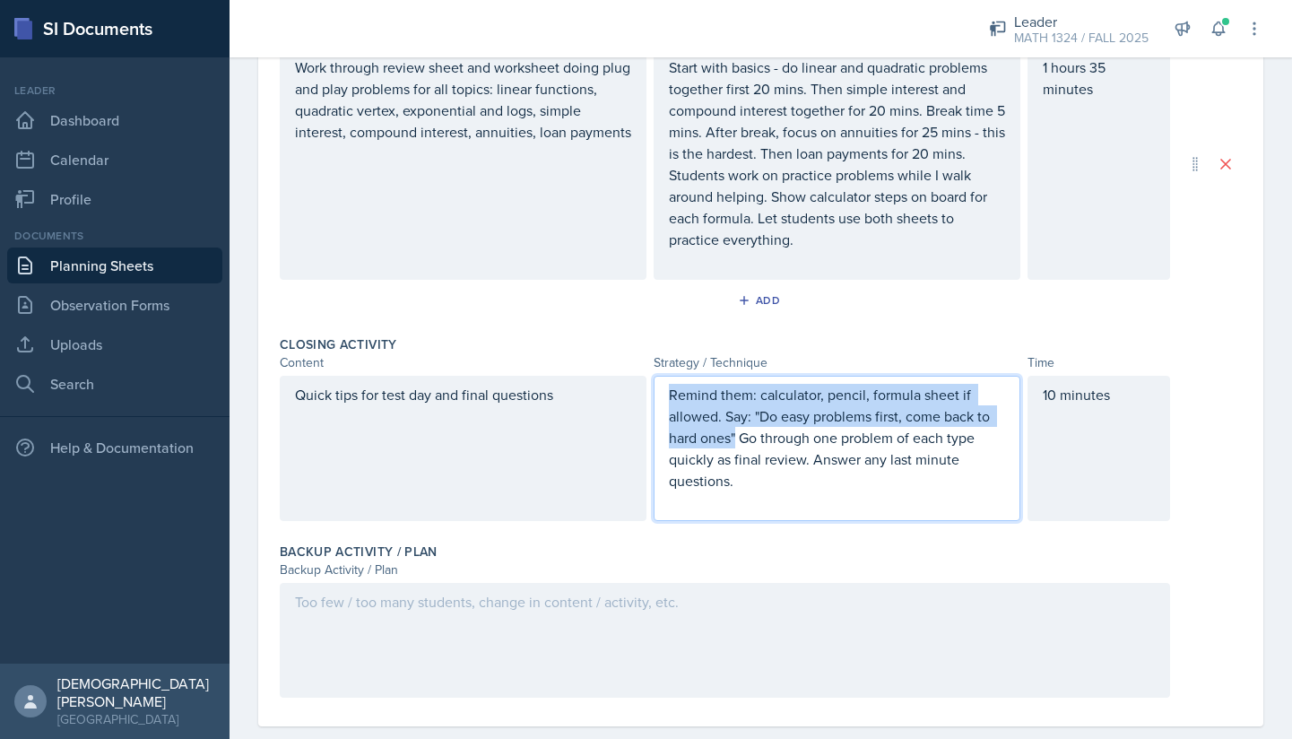
drag, startPoint x: 738, startPoint y: 439, endPoint x: 664, endPoint y: 378, distance: 96.1
click at [664, 378] on div "Remind them: calculator, pencil, formula sheet if allowed. Say: "Do easy proble…" at bounding box center [837, 448] width 367 height 145
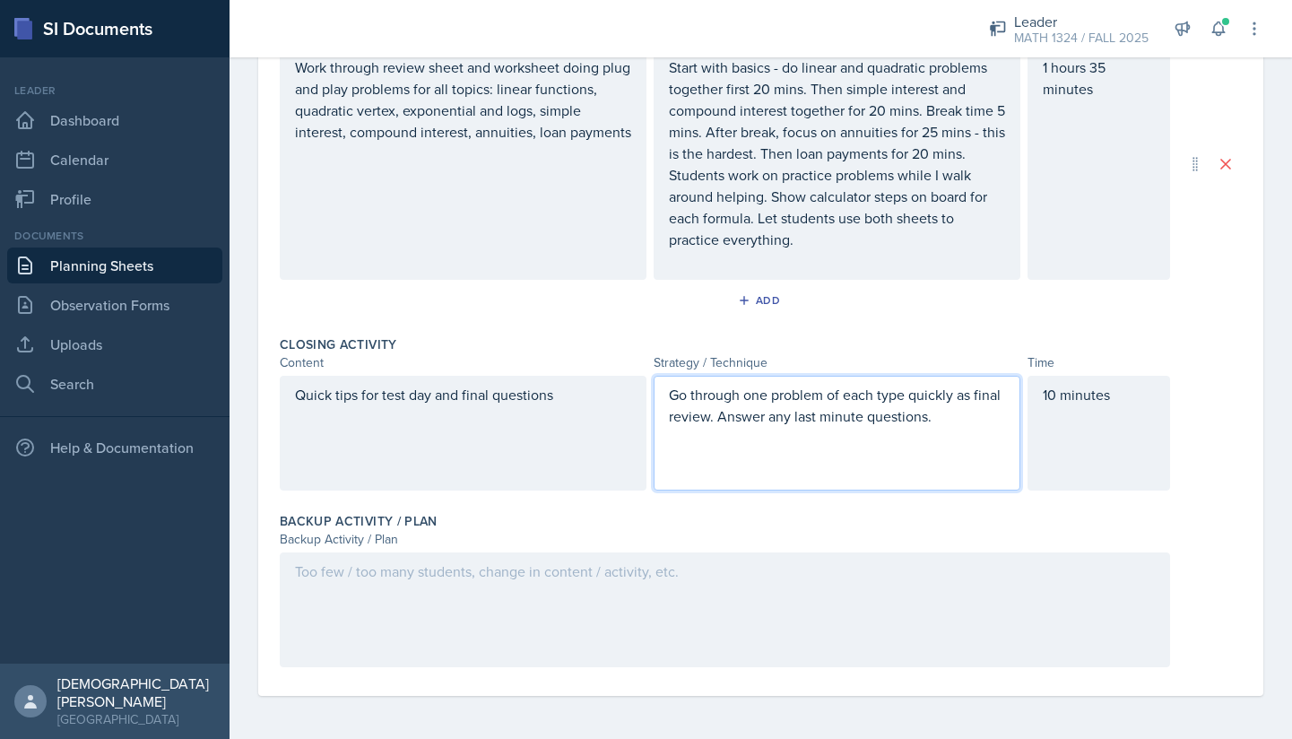
click at [964, 424] on p "Go through one problem of each type quickly as final review. Answer any last mi…" at bounding box center [837, 405] width 336 height 43
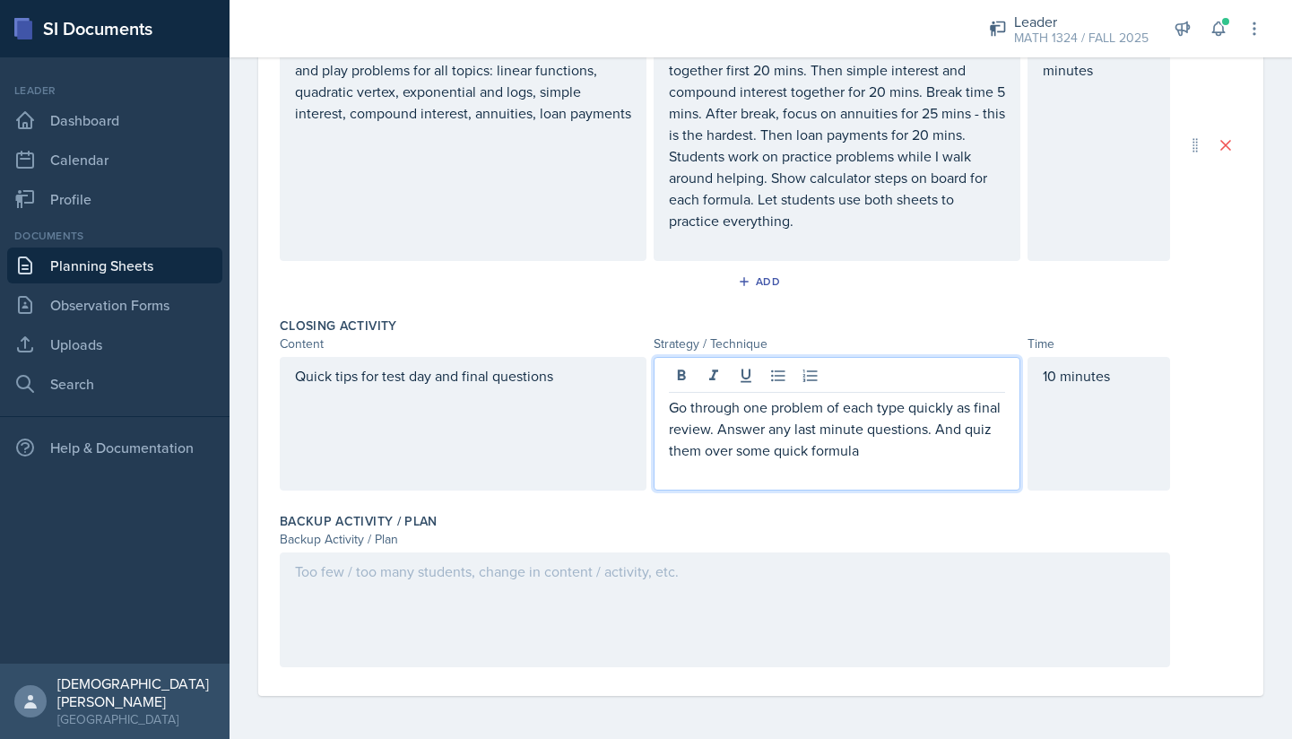
click at [678, 524] on div "Backup Activity / Plan" at bounding box center [761, 521] width 962 height 18
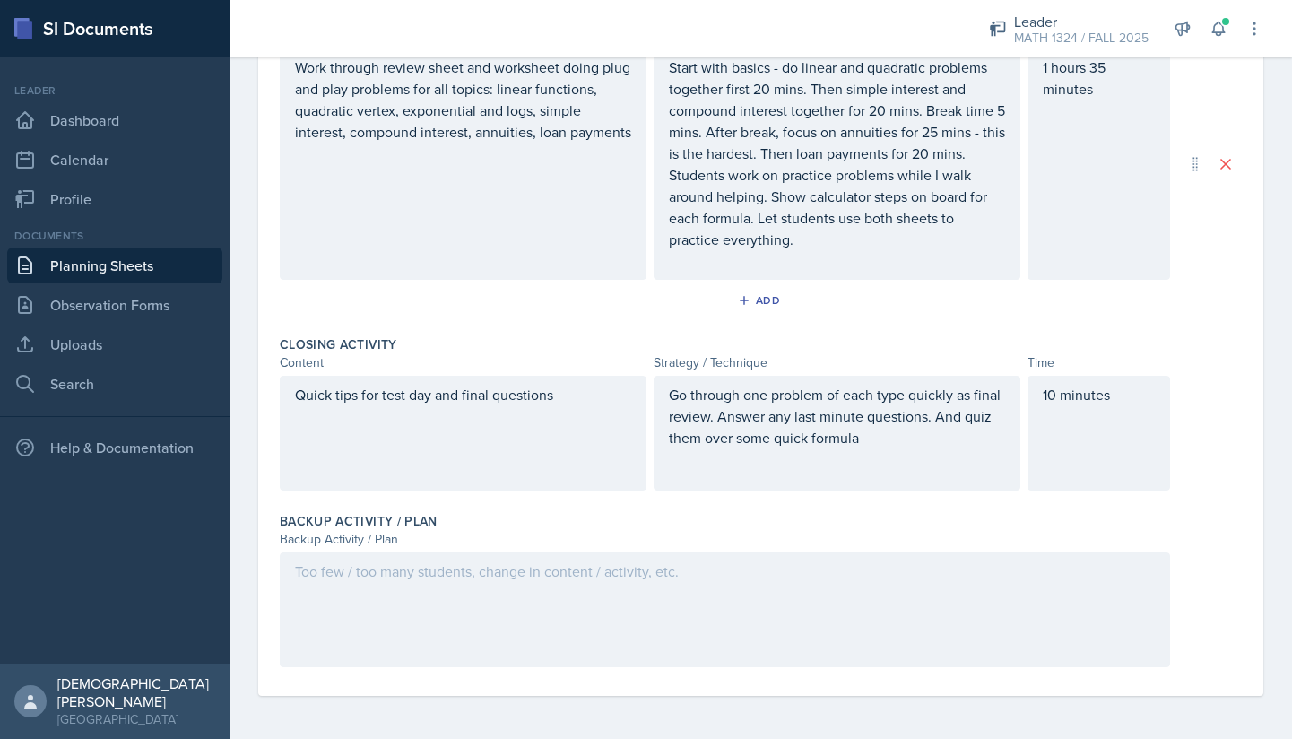
click at [677, 588] on div at bounding box center [725, 609] width 890 height 115
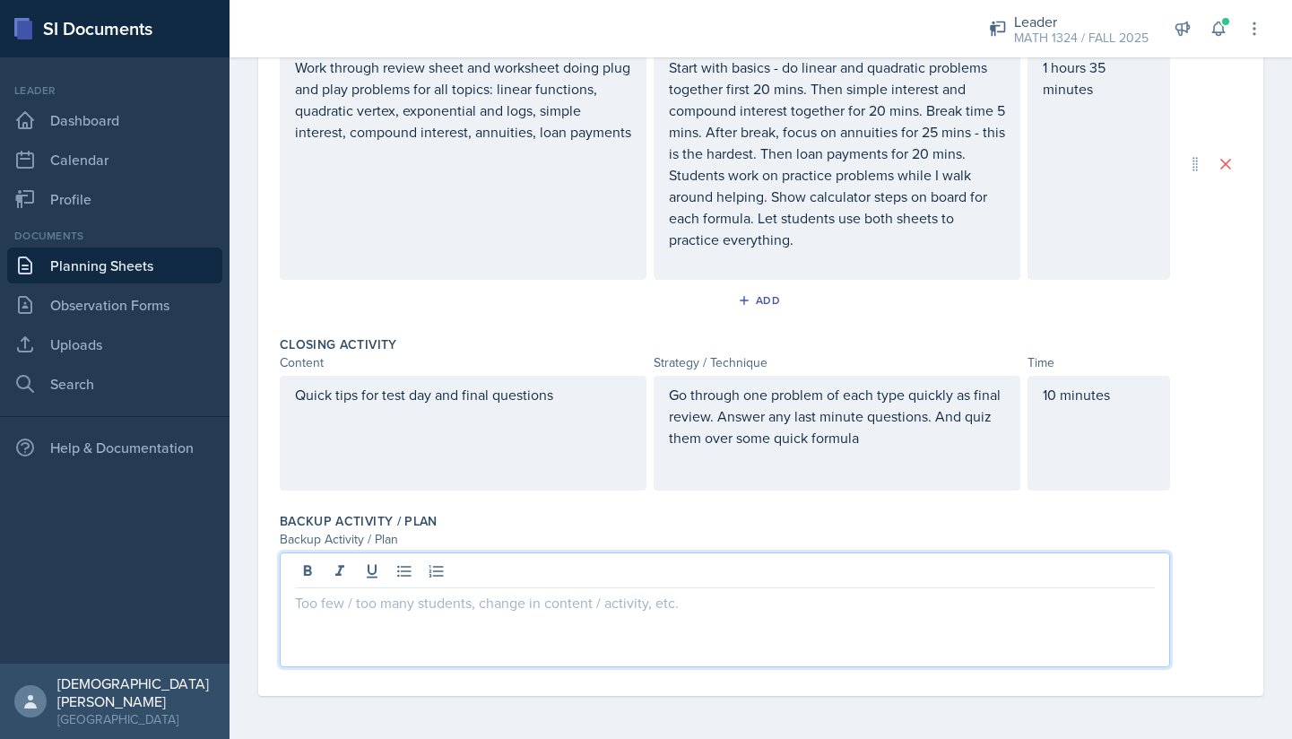
scroll to position [655, 0]
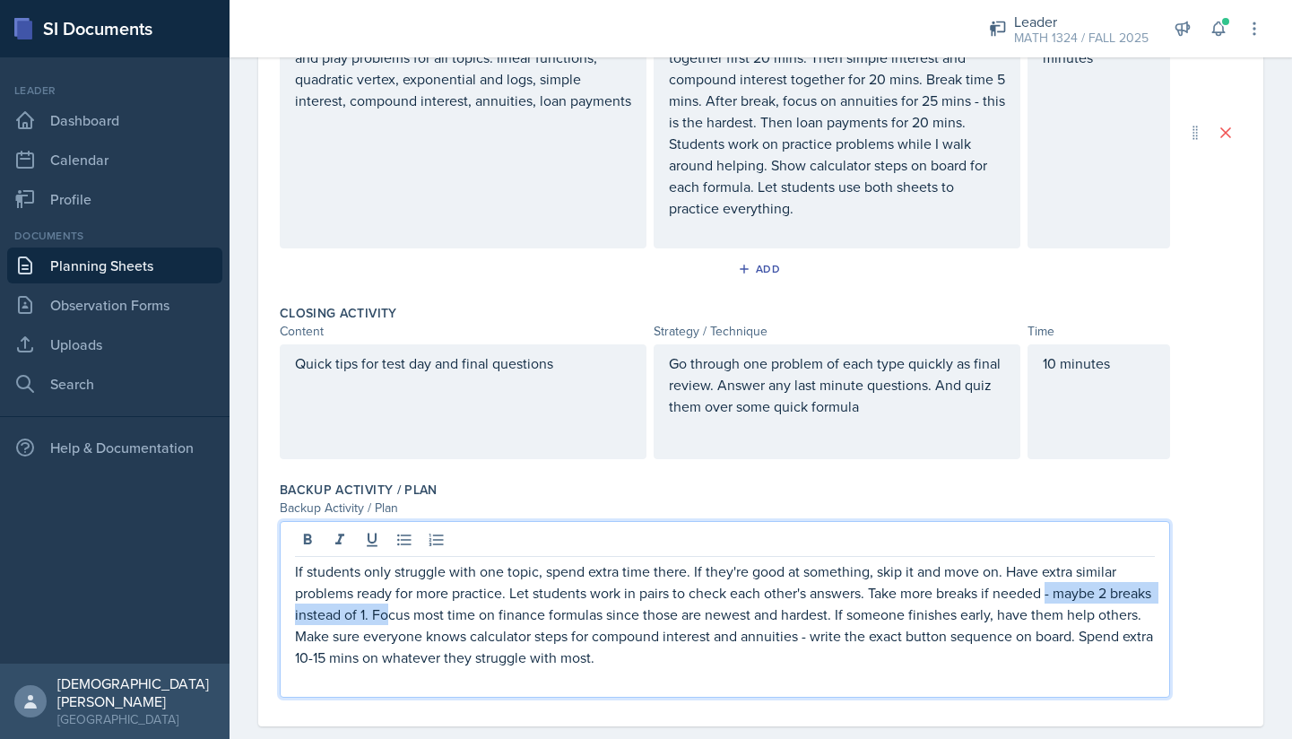
drag, startPoint x: 1052, startPoint y: 593, endPoint x: 431, endPoint y: 612, distance: 620.8
click at [431, 612] on p "If students only struggle with one topic, spend extra time there. If they're go…" at bounding box center [725, 614] width 860 height 108
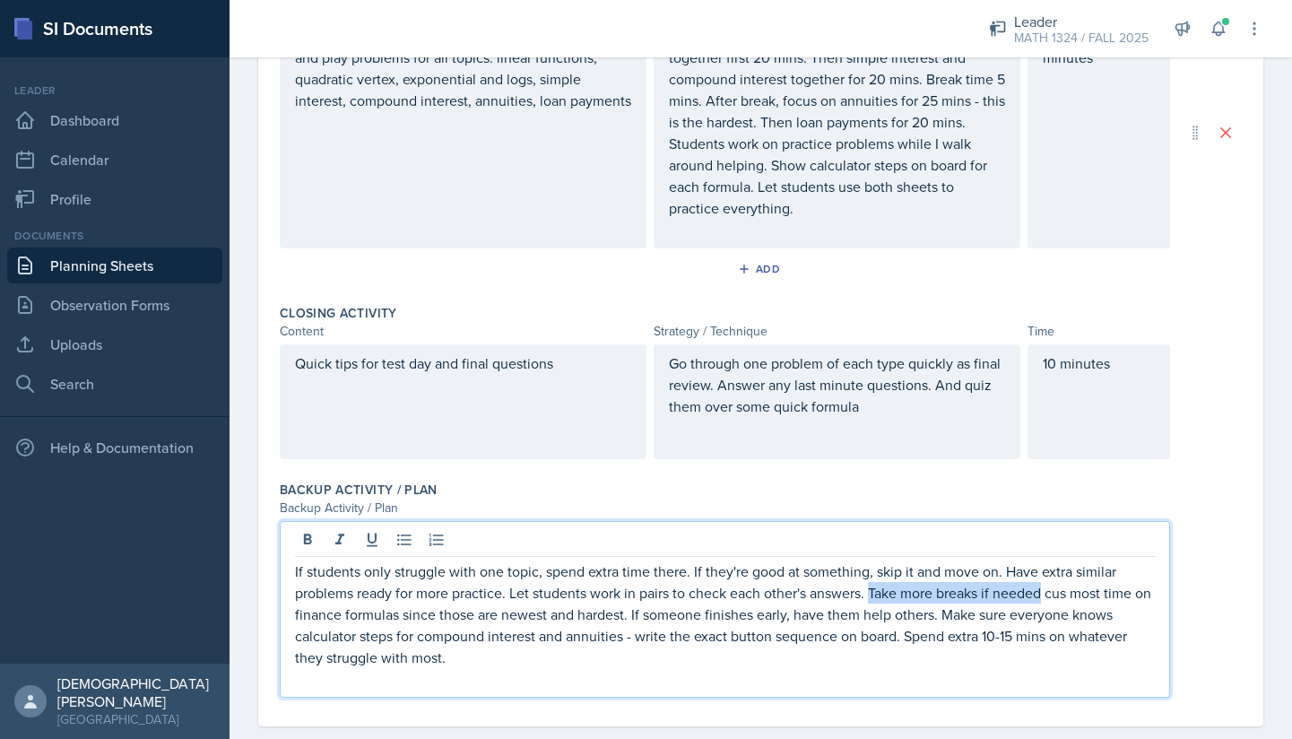
drag, startPoint x: 872, startPoint y: 595, endPoint x: 1049, endPoint y: 596, distance: 177.6
click at [1049, 596] on p "If students only struggle with one topic, spend extra time there. If they're go…" at bounding box center [725, 614] width 860 height 108
click at [933, 598] on p "If students only struggle with one topic, spend extra time there. If they're go…" at bounding box center [725, 614] width 860 height 108
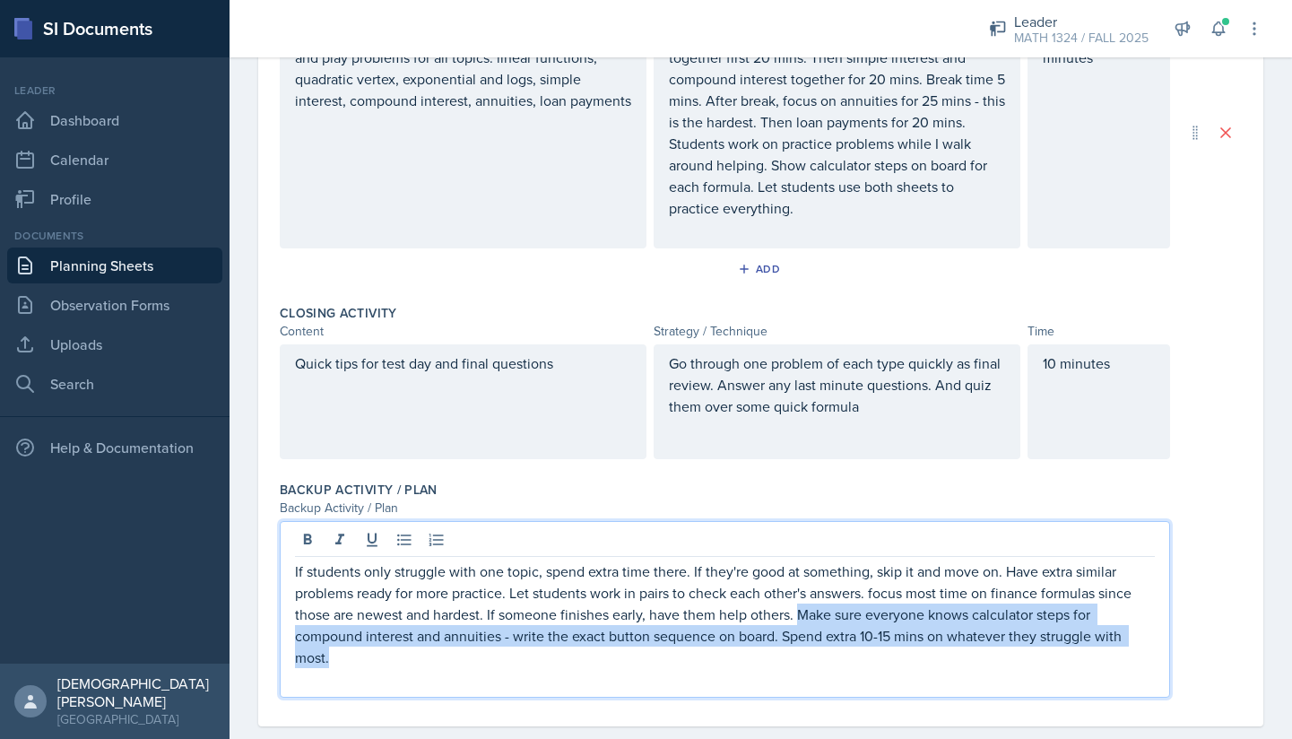
drag, startPoint x: 802, startPoint y: 617, endPoint x: 843, endPoint y: 661, distance: 60.3
click at [843, 661] on p "If students only struggle with one topic, spend extra time there. If they're go…" at bounding box center [725, 614] width 860 height 108
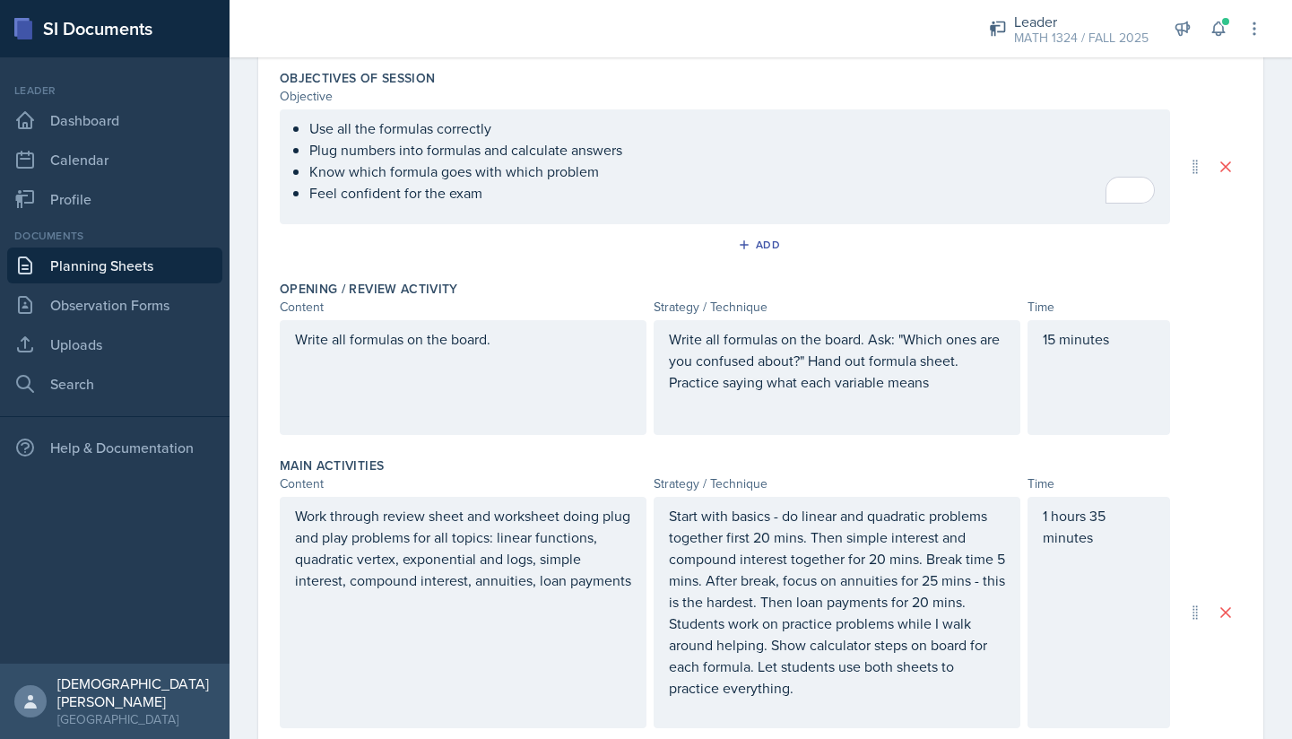
scroll to position [0, 0]
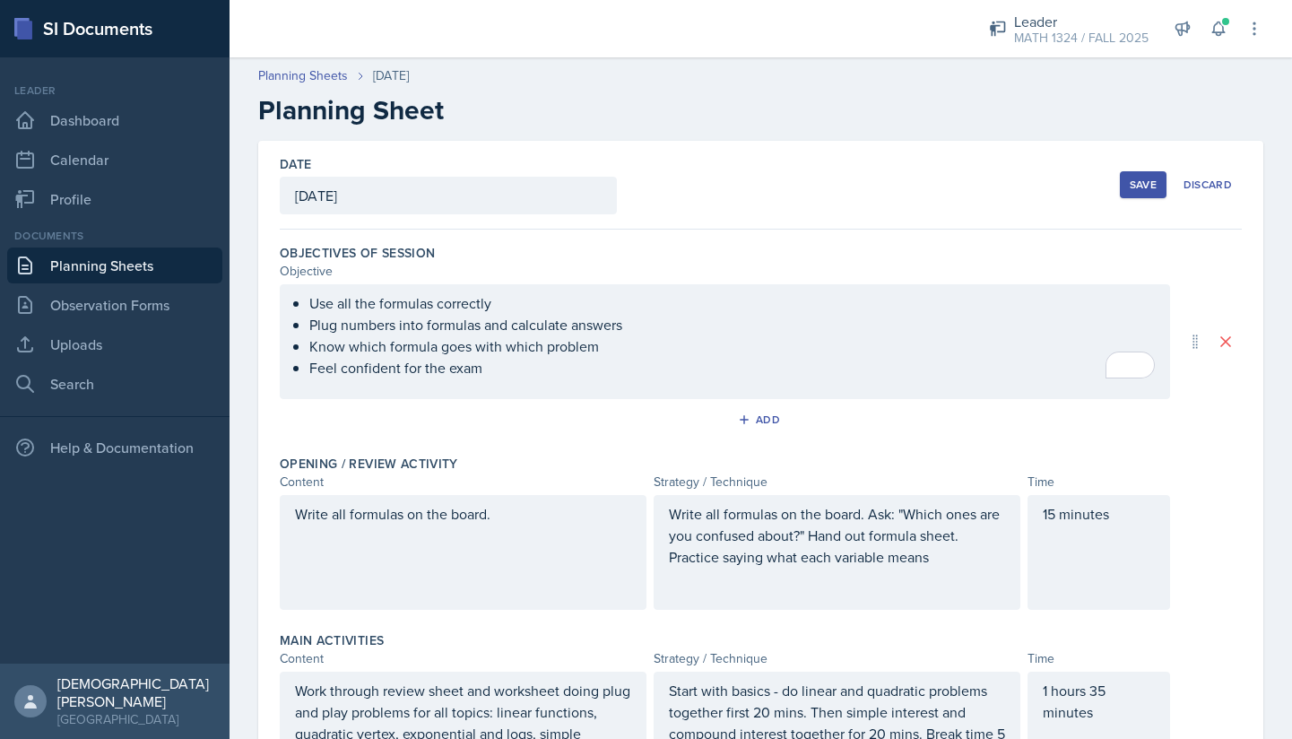
click at [1140, 193] on button "Save" at bounding box center [1143, 184] width 47 height 27
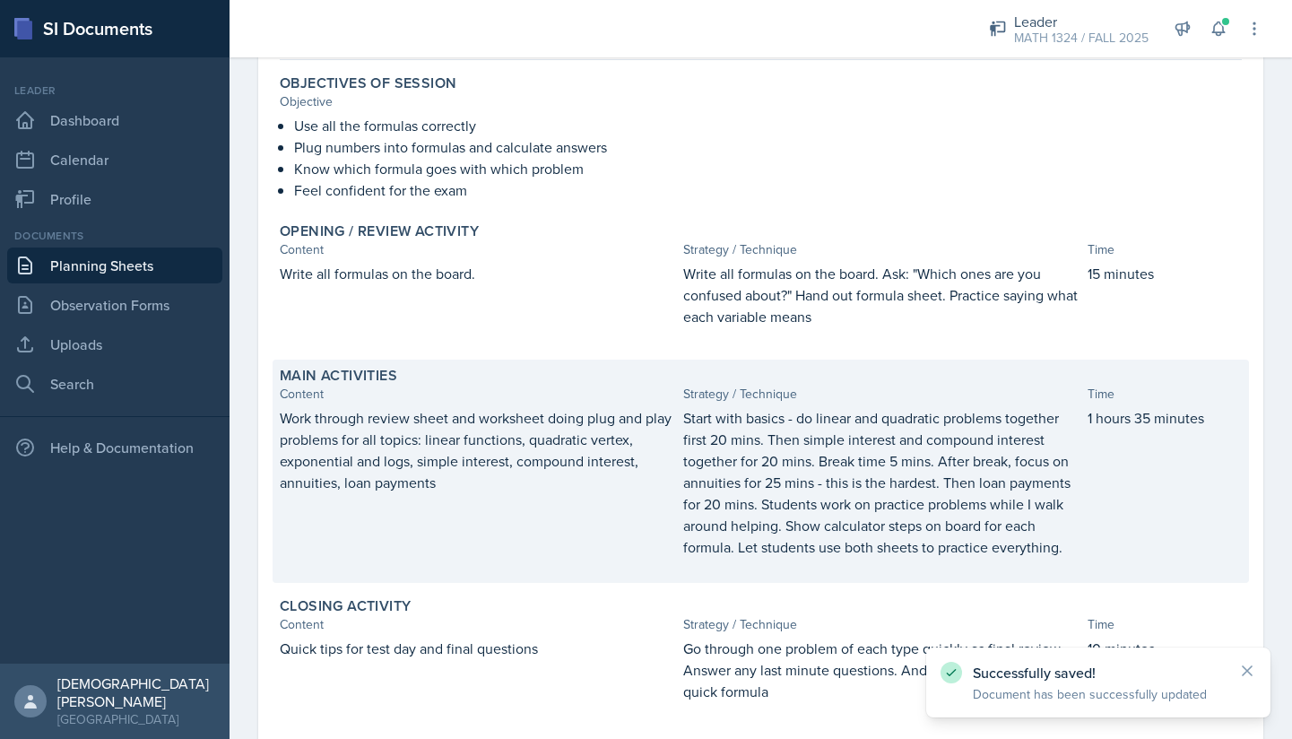
scroll to position [409, 0]
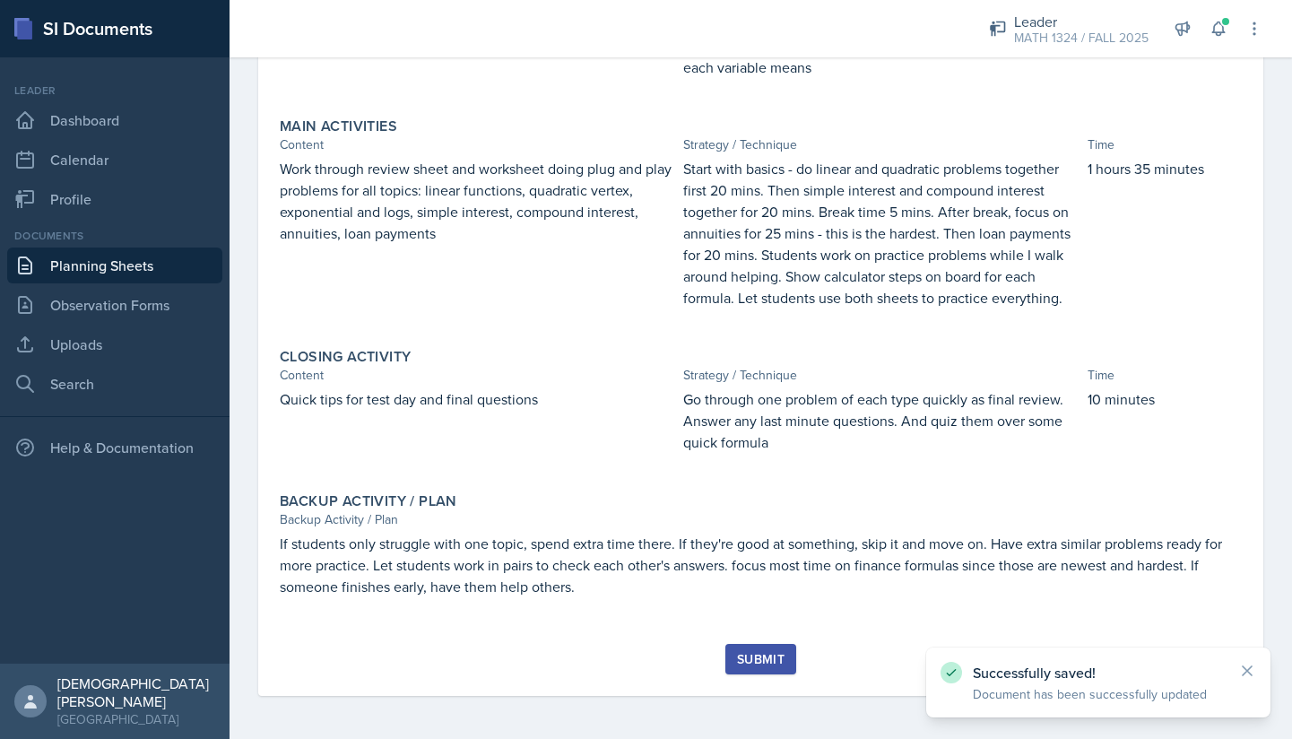
click at [762, 665] on div "Submit" at bounding box center [761, 659] width 48 height 14
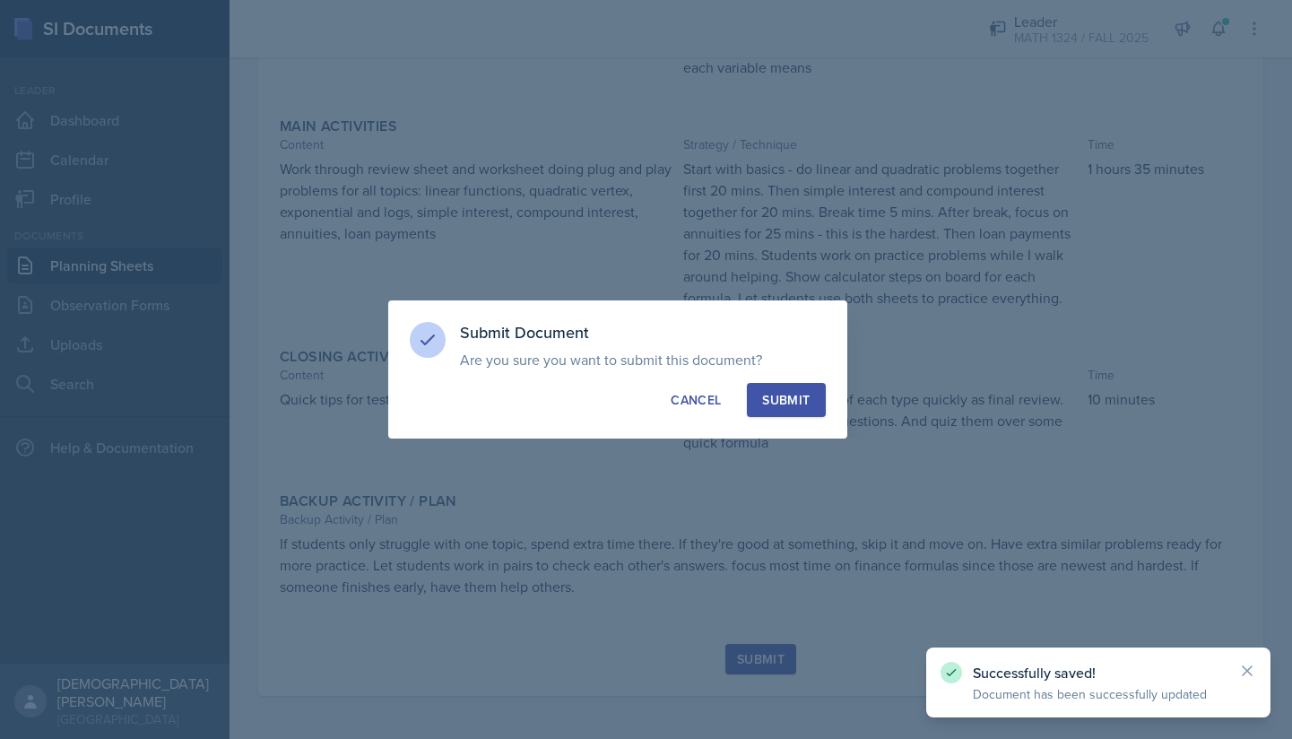
click at [786, 399] on div "Submit" at bounding box center [786, 400] width 48 height 18
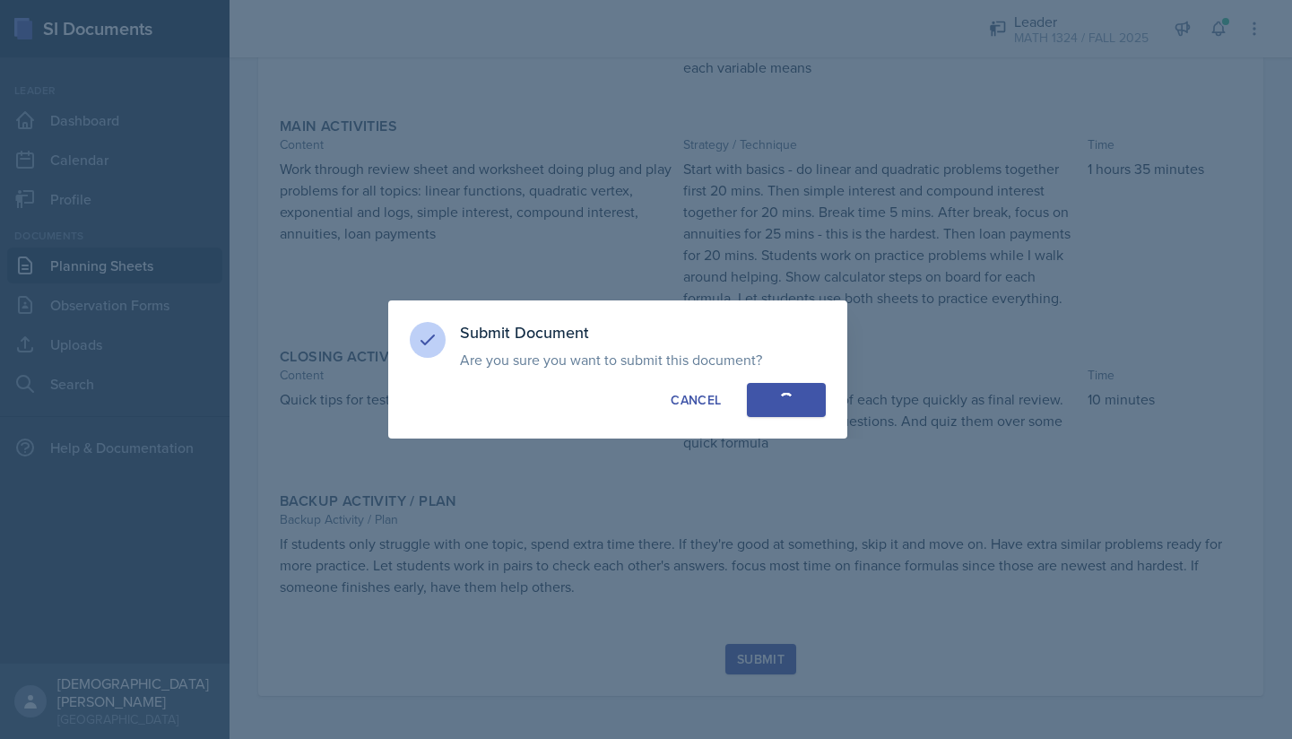
scroll to position [357, 0]
